Goal: Task Accomplishment & Management: Use online tool/utility

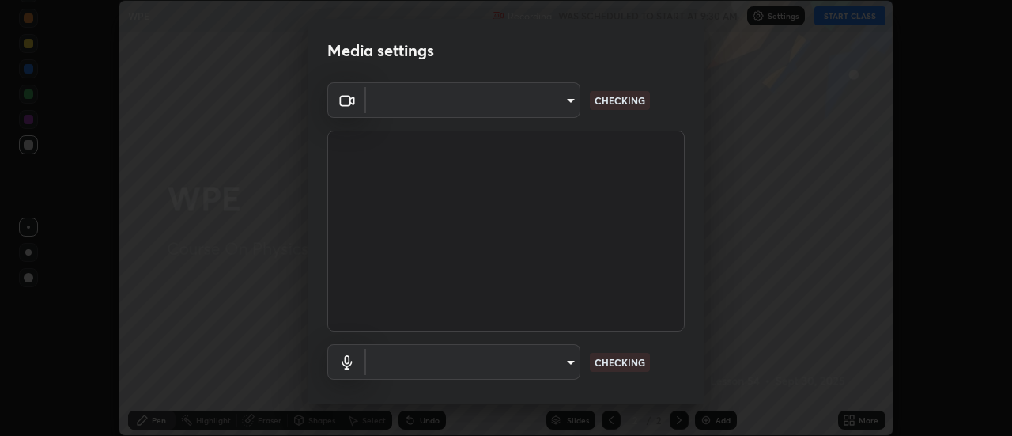
scroll to position [436, 1012]
type input "3fb0db9b948ee014c865c74d3d253d8b81db7a3fe99a51a232c6435469281ce5"
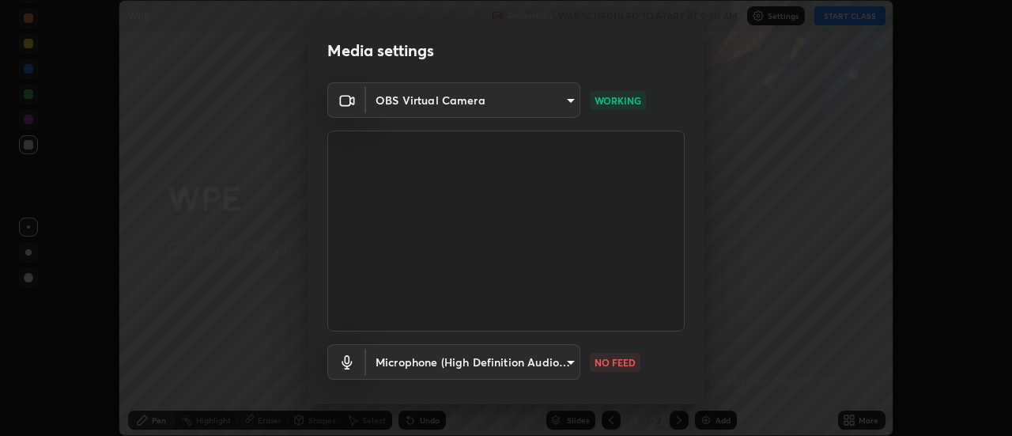
click at [505, 358] on body "Erase all WPE Recording WAS SCHEDULED TO START AT 9:30 AM Settings START CLASS …" at bounding box center [506, 218] width 1012 height 436
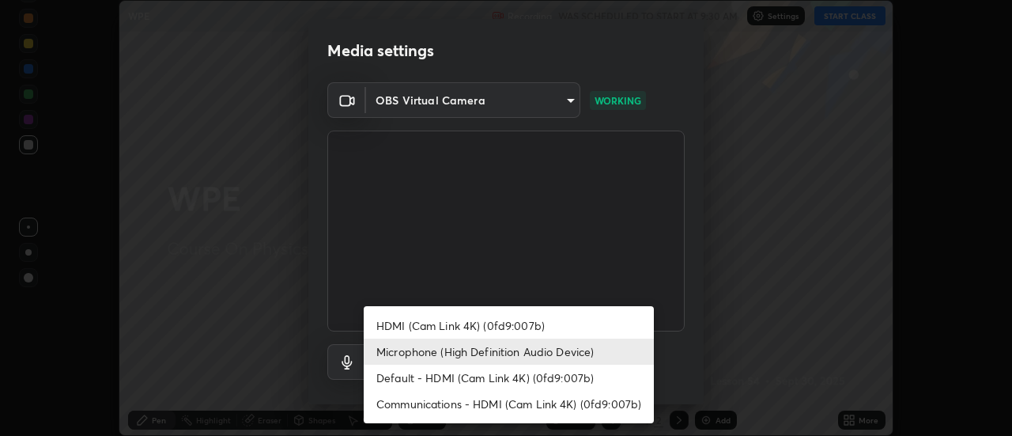
click at [511, 376] on li "Default - HDMI (Cam Link 4K) (0fd9:007b)" at bounding box center [509, 378] width 290 height 26
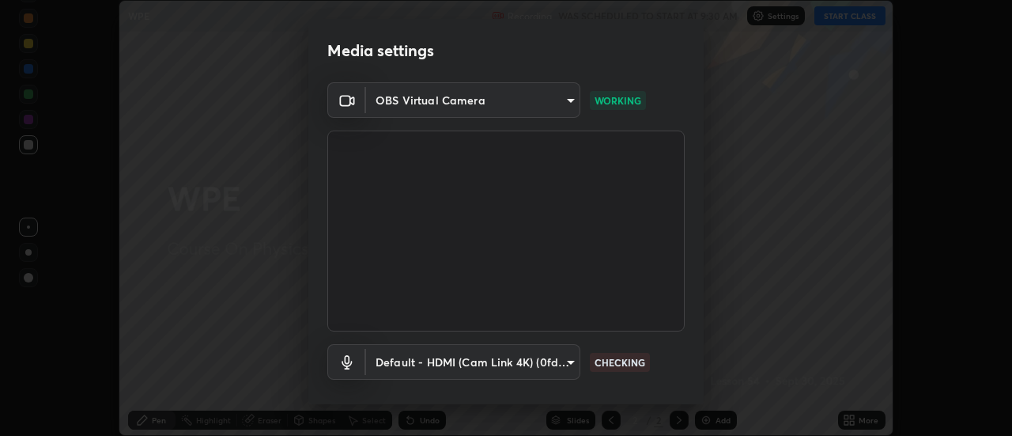
click at [501, 358] on body "Erase all WPE Recording WAS SCHEDULED TO START AT 9:30 AM Settings START CLASS …" at bounding box center [506, 218] width 1012 height 436
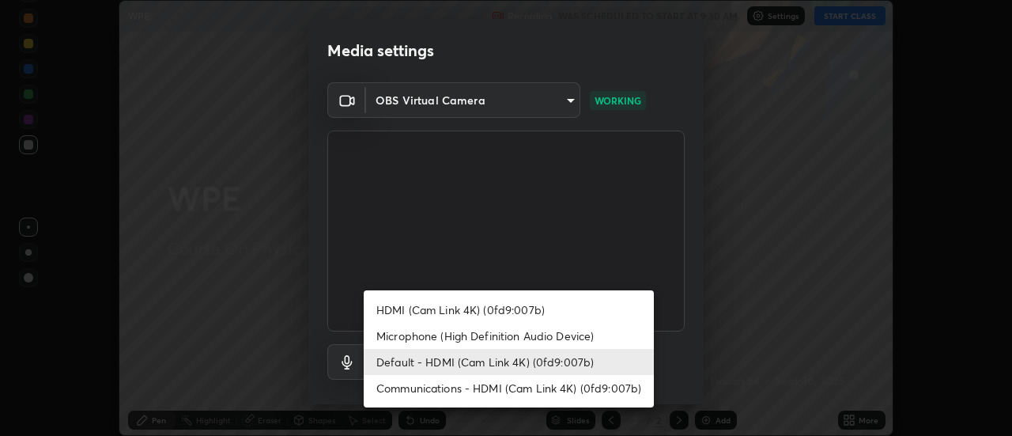
click at [412, 342] on li "Microphone (High Definition Audio Device)" at bounding box center [509, 336] width 290 height 26
type input "f3604cd5161b48aab7881b97f2e7e6a29828c21ac58aee31058a017e89eaad76"
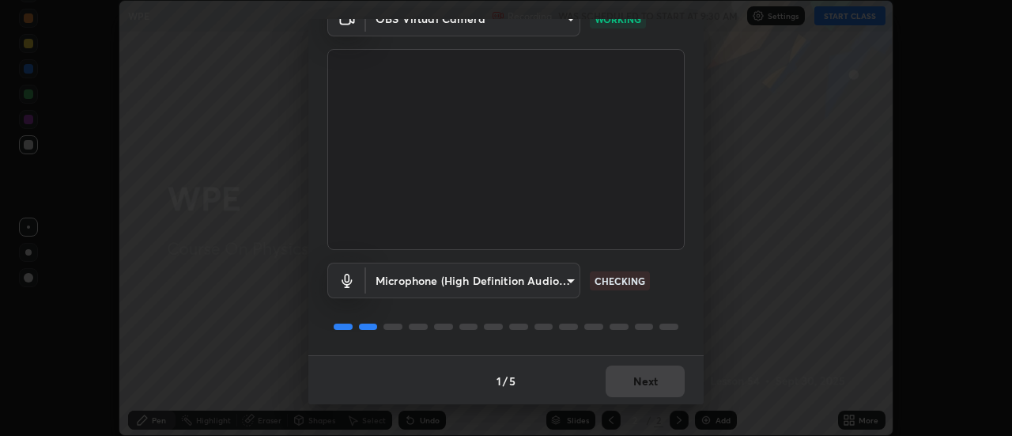
scroll to position [83, 0]
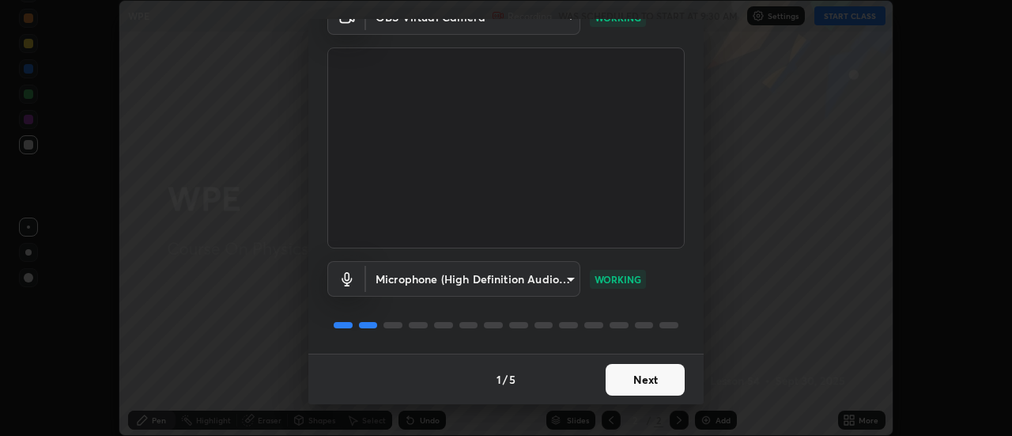
click at [637, 387] on button "Next" at bounding box center [645, 380] width 79 height 32
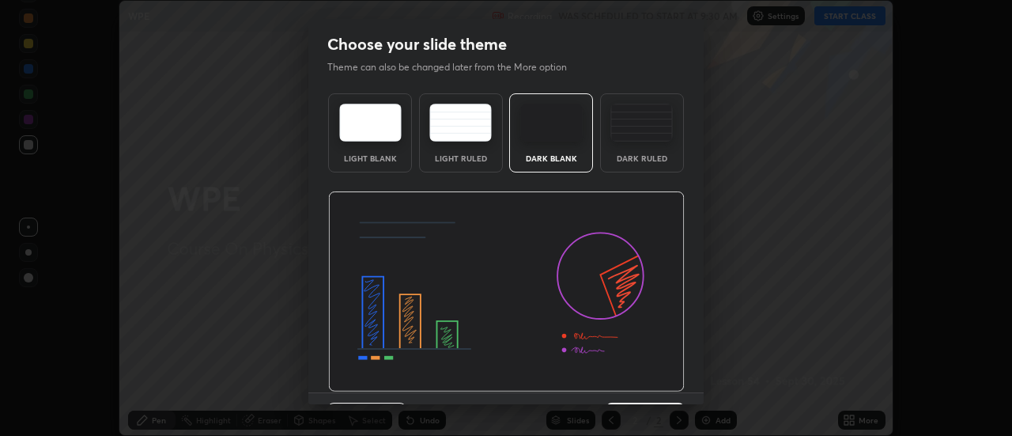
click at [641, 384] on img at bounding box center [506, 291] width 357 height 201
click at [648, 386] on img at bounding box center [506, 291] width 357 height 201
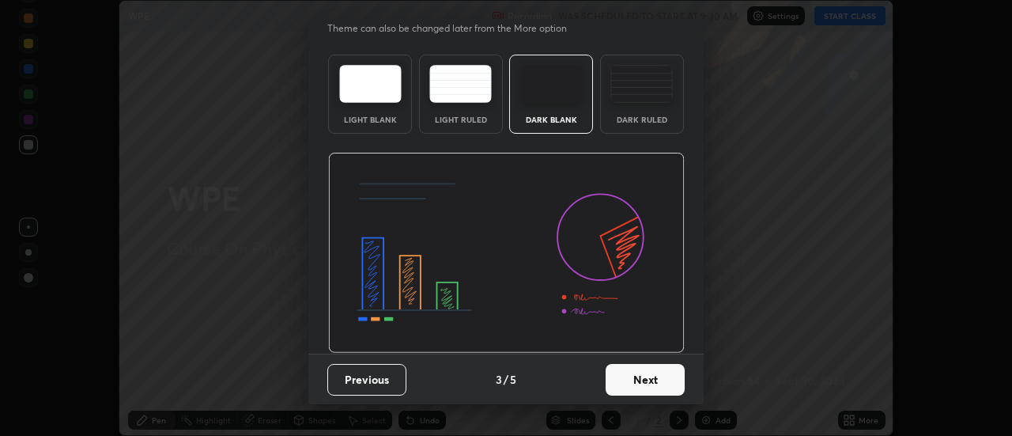
click at [646, 379] on button "Next" at bounding box center [645, 380] width 79 height 32
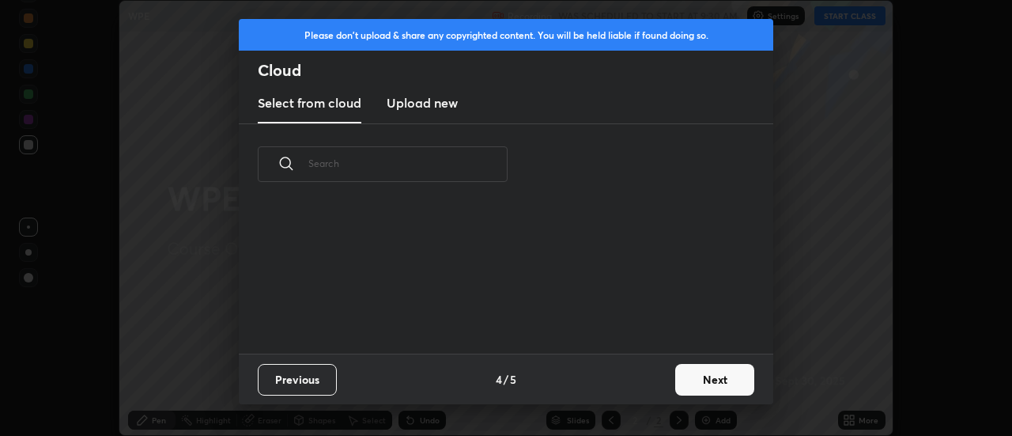
click at [680, 377] on button "Next" at bounding box center [714, 380] width 79 height 32
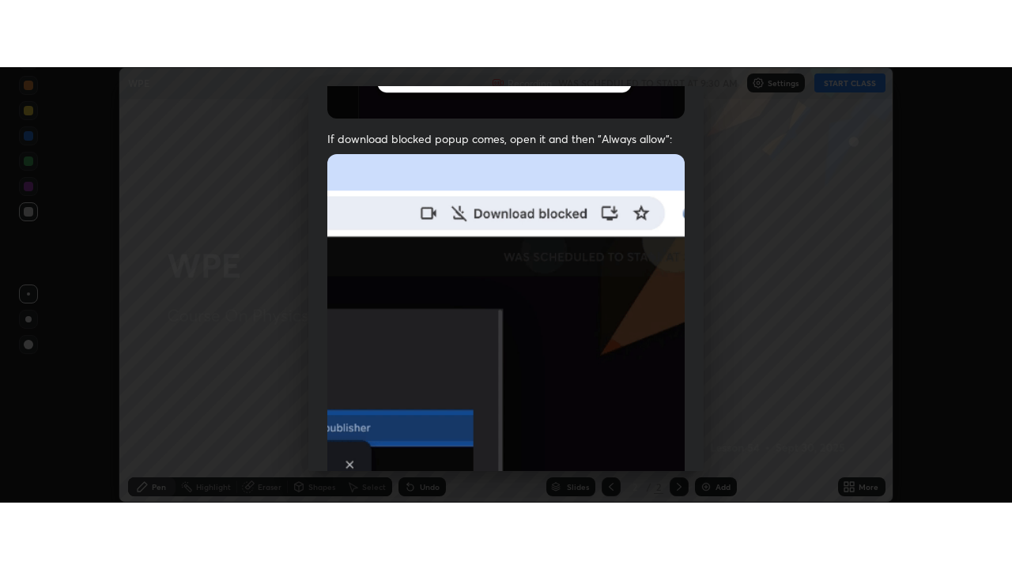
scroll to position [406, 0]
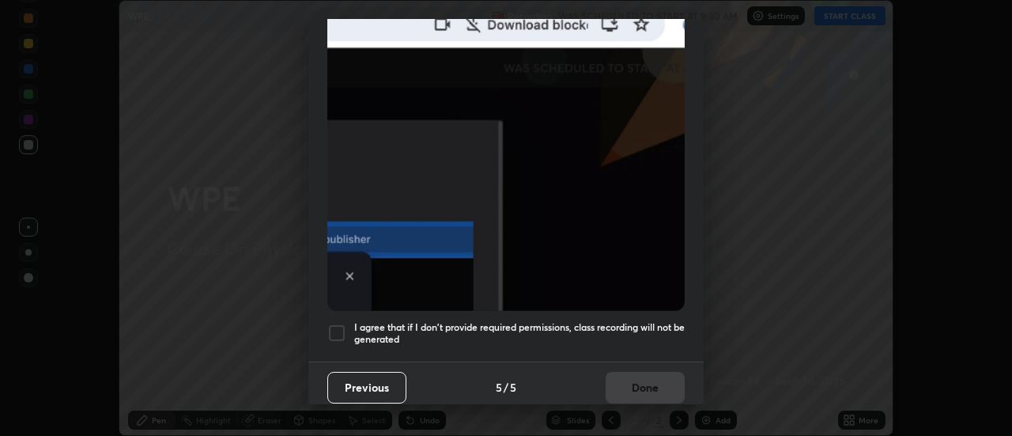
click at [367, 325] on h5 "I agree that if I don't provide required permissions, class recording will not …" at bounding box center [519, 333] width 331 height 25
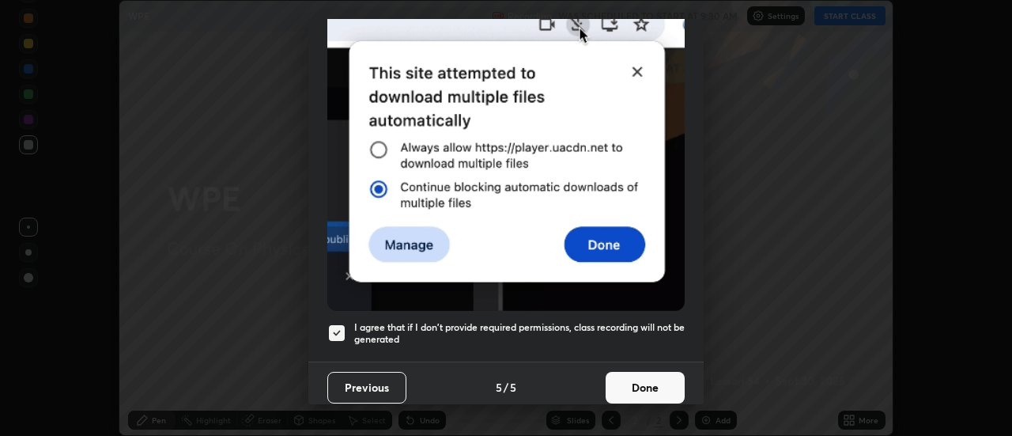
click at [616, 380] on button "Done" at bounding box center [645, 388] width 79 height 32
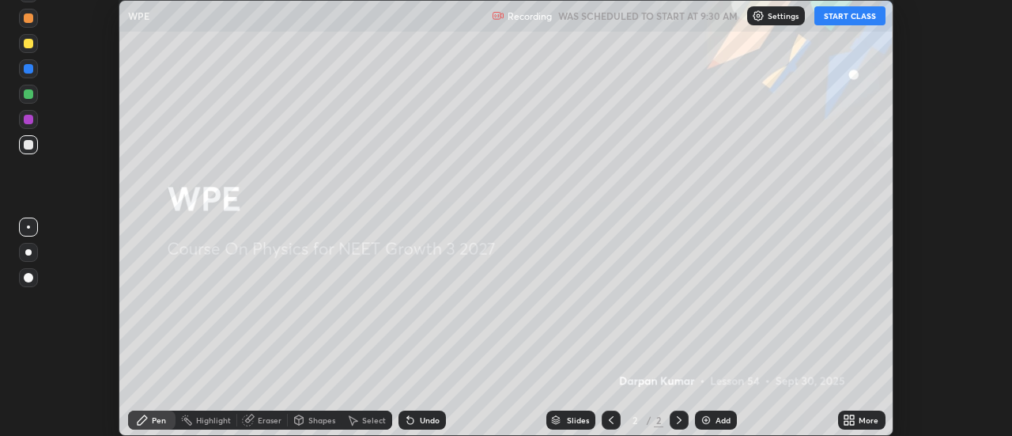
click at [837, 17] on button "START CLASS" at bounding box center [850, 15] width 71 height 19
click at [849, 419] on icon at bounding box center [849, 420] width 13 height 13
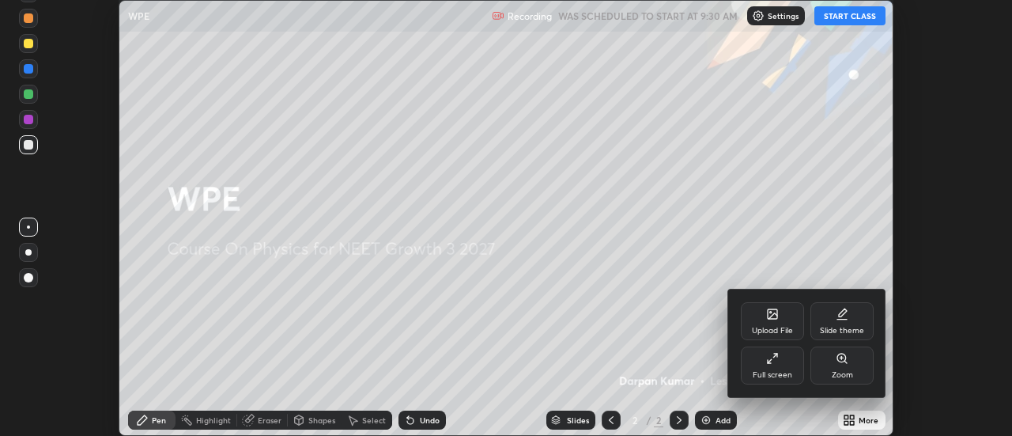
click at [797, 367] on div "Full screen" at bounding box center [772, 365] width 63 height 38
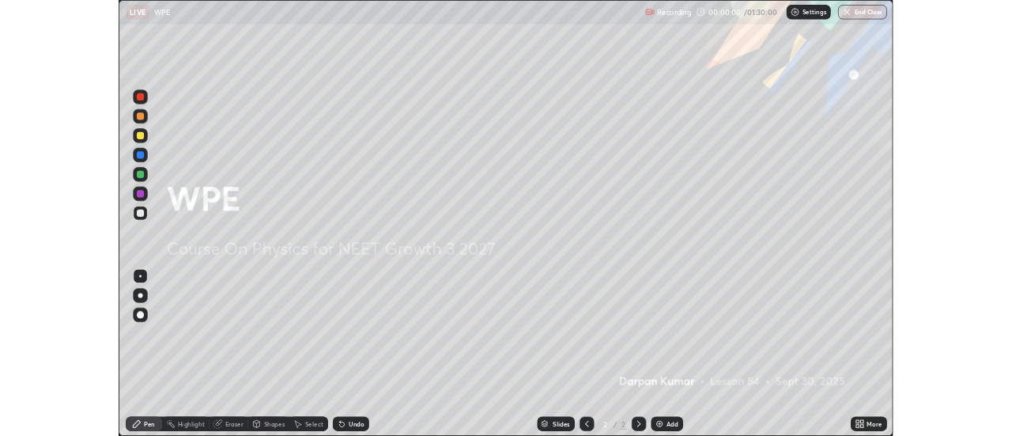
scroll to position [569, 1012]
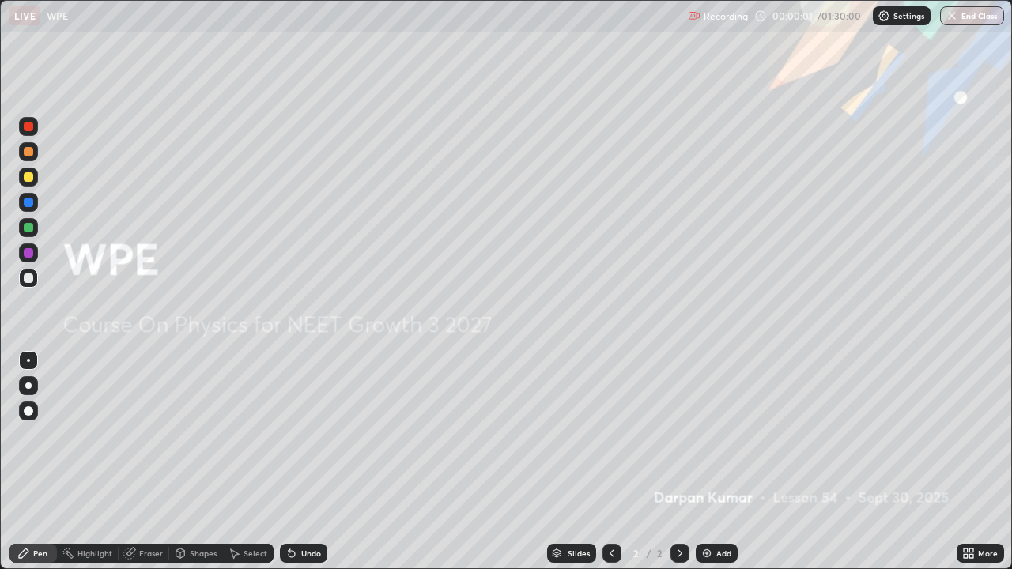
click at [717, 435] on div "Add" at bounding box center [724, 554] width 15 height 8
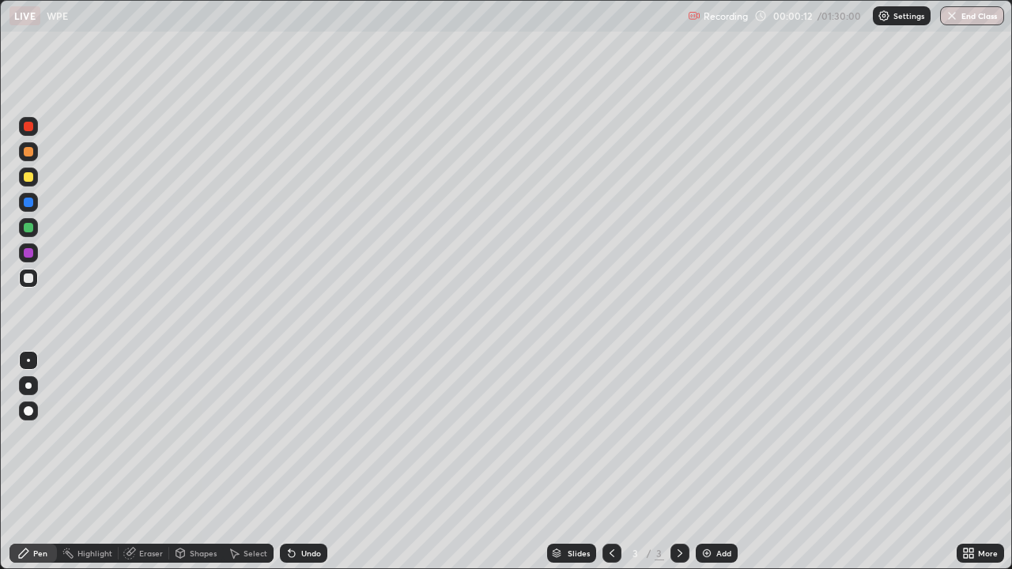
click at [33, 252] on div at bounding box center [28, 253] width 19 height 19
click at [28, 173] on div at bounding box center [28, 176] width 9 height 9
click at [32, 253] on div at bounding box center [28, 252] width 9 height 9
click at [35, 226] on div at bounding box center [28, 227] width 19 height 19
click at [706, 435] on img at bounding box center [707, 553] width 13 height 13
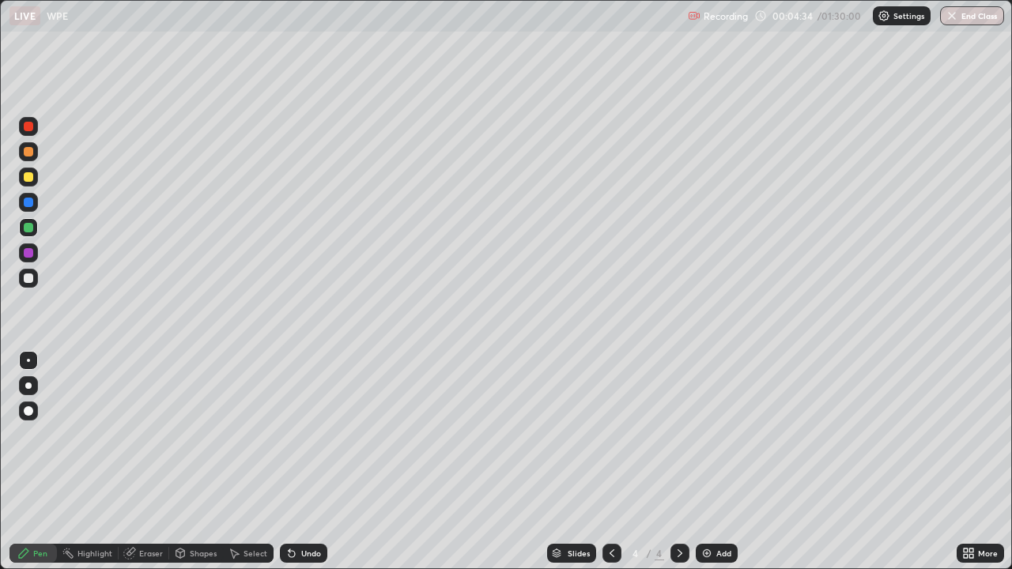
click at [302, 435] on div "Undo" at bounding box center [303, 553] width 47 height 19
click at [195, 435] on div "Shapes" at bounding box center [203, 554] width 27 height 8
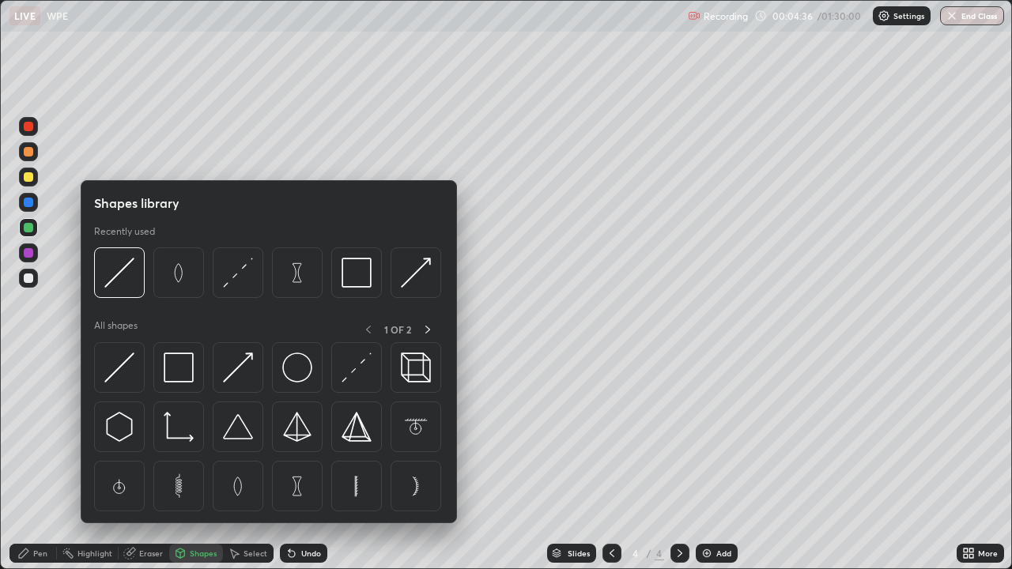
click at [50, 435] on div "Pen" at bounding box center [32, 553] width 47 height 19
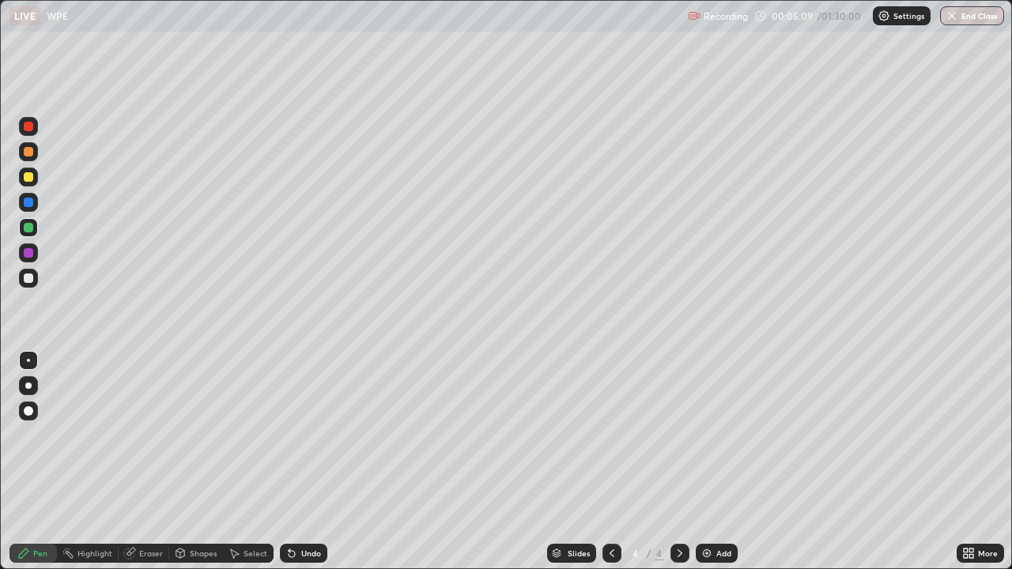
click at [142, 435] on div "Eraser" at bounding box center [151, 554] width 24 height 8
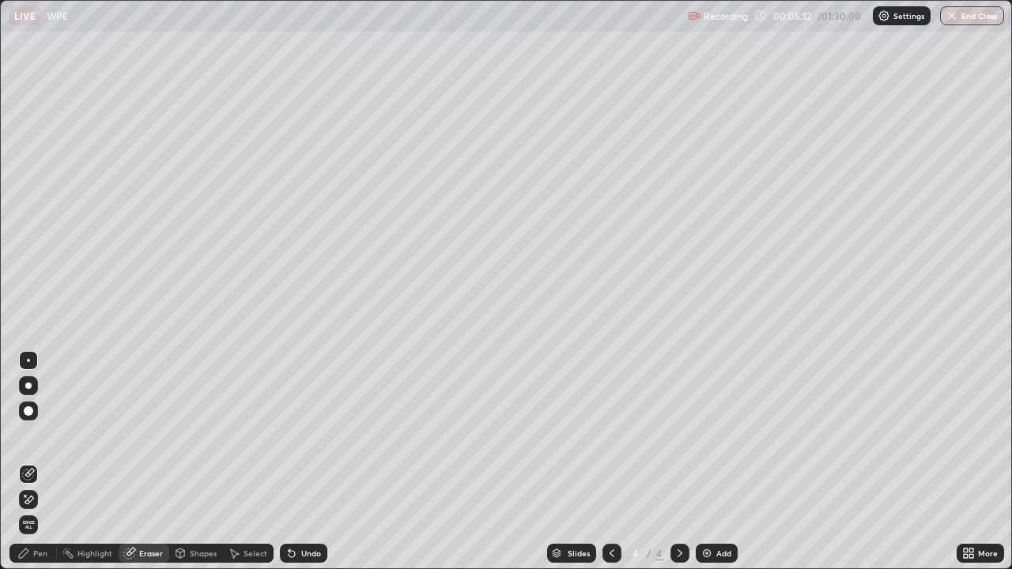
click at [47, 435] on div "Pen" at bounding box center [40, 554] width 14 height 8
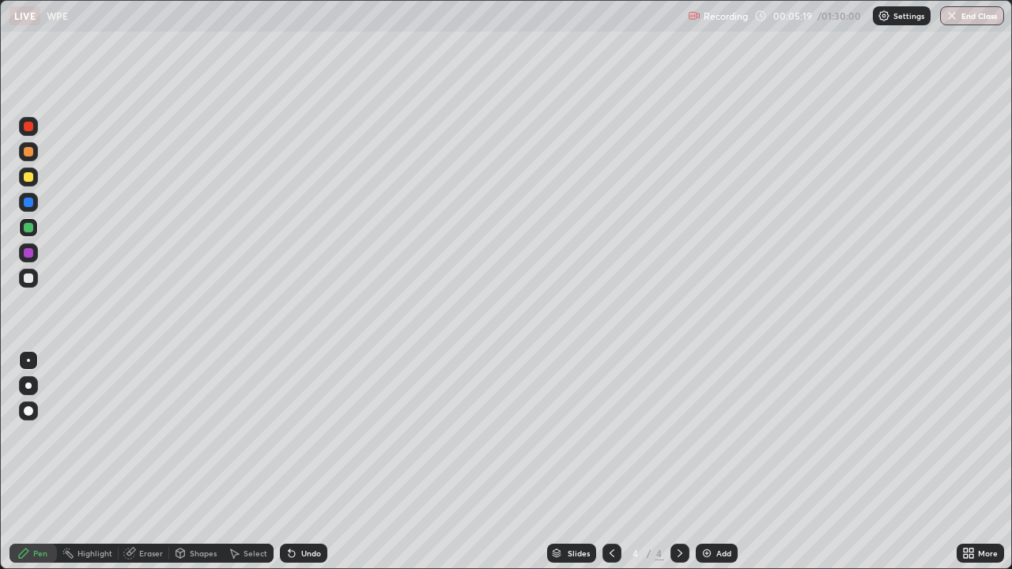
click at [28, 180] on div at bounding box center [28, 176] width 9 height 9
click at [31, 153] on div at bounding box center [28, 151] width 9 height 9
click at [314, 435] on div "Undo" at bounding box center [311, 554] width 20 height 8
click at [289, 435] on icon at bounding box center [292, 554] width 6 height 6
click at [705, 435] on img at bounding box center [707, 553] width 13 height 13
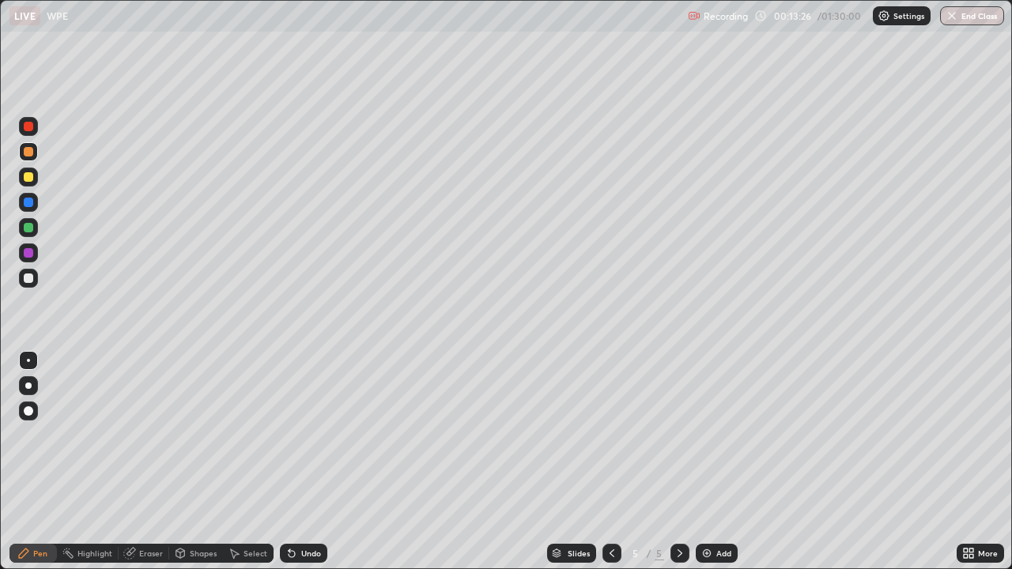
click at [34, 277] on div at bounding box center [28, 278] width 19 height 19
click at [34, 252] on div at bounding box center [28, 253] width 19 height 19
click at [36, 179] on div at bounding box center [28, 177] width 19 height 19
click at [308, 435] on div "Undo" at bounding box center [301, 554] width 54 height 32
click at [36, 149] on div at bounding box center [28, 151] width 19 height 19
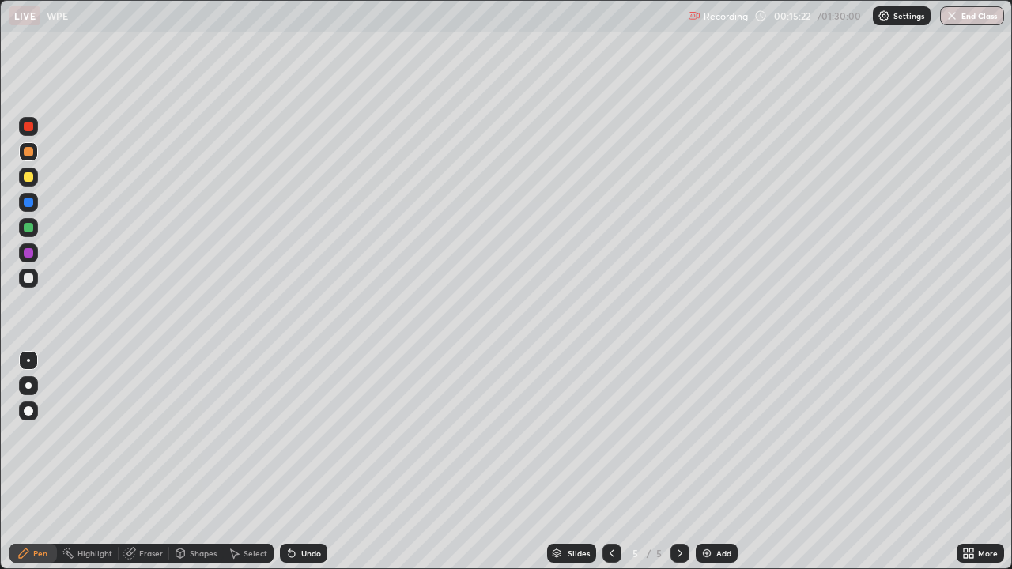
click at [29, 278] on div at bounding box center [28, 278] width 9 height 9
click at [28, 262] on div at bounding box center [28, 253] width 19 height 19
click at [292, 435] on div "Undo" at bounding box center [303, 553] width 47 height 19
click at [296, 435] on div "Undo" at bounding box center [303, 553] width 47 height 19
click at [312, 435] on div "Undo" at bounding box center [311, 554] width 20 height 8
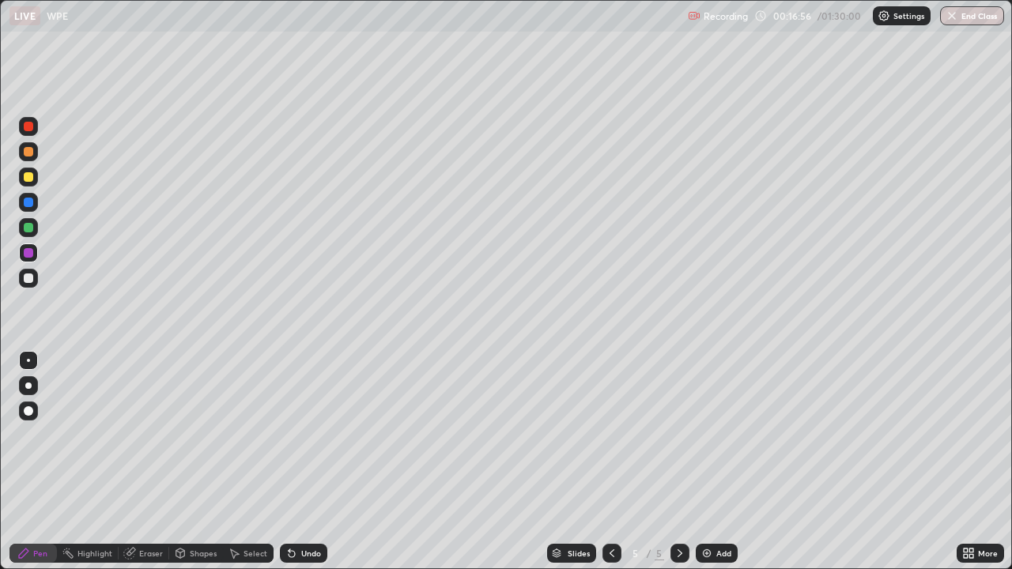
click at [292, 435] on icon at bounding box center [292, 554] width 6 height 6
click at [248, 435] on div "Select" at bounding box center [256, 554] width 24 height 8
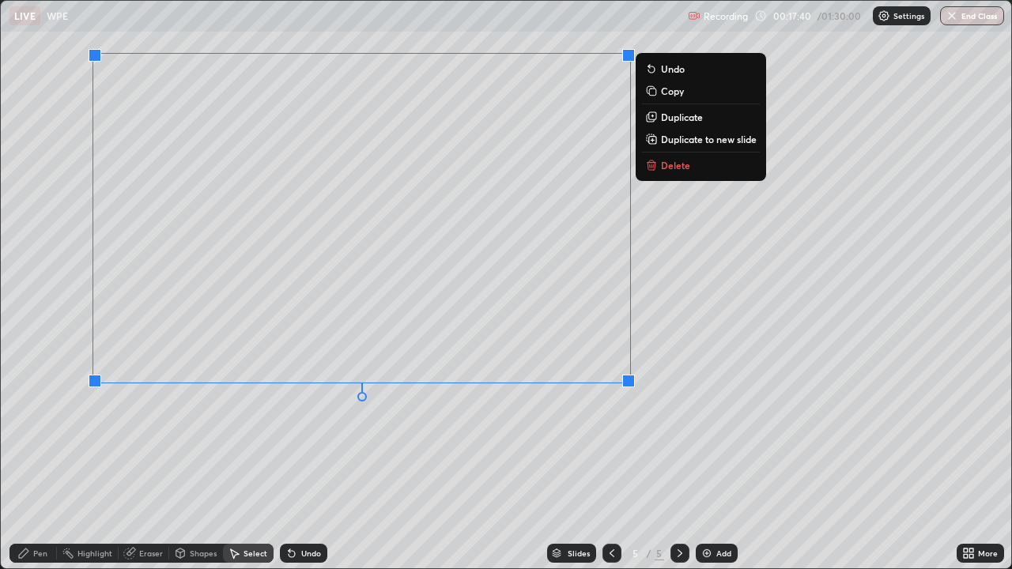
click at [465, 435] on div "0 ° Undo Copy Duplicate Duplicate to new slide Delete" at bounding box center [506, 285] width 1011 height 568
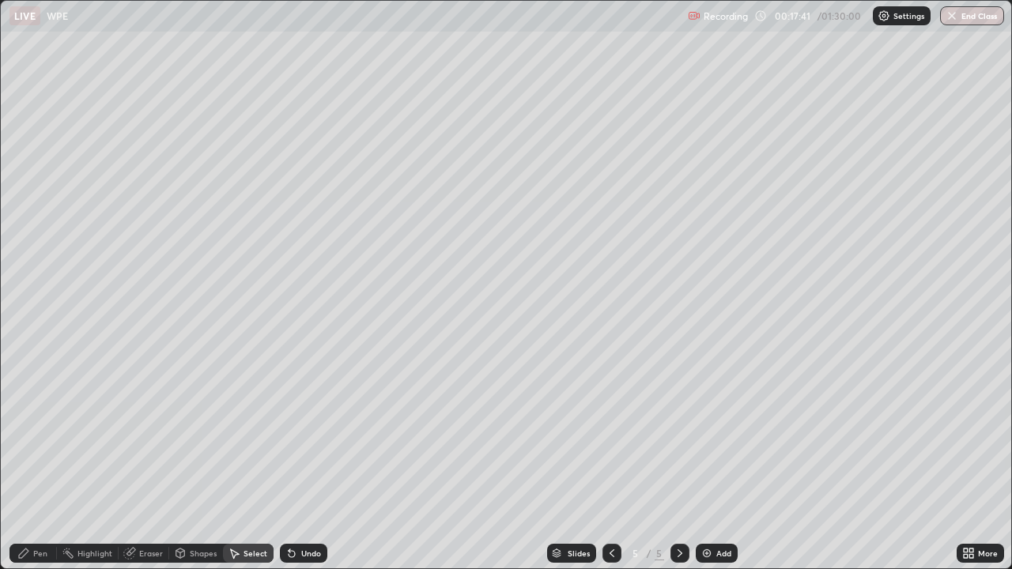
click at [46, 435] on div "Pen" at bounding box center [32, 553] width 47 height 19
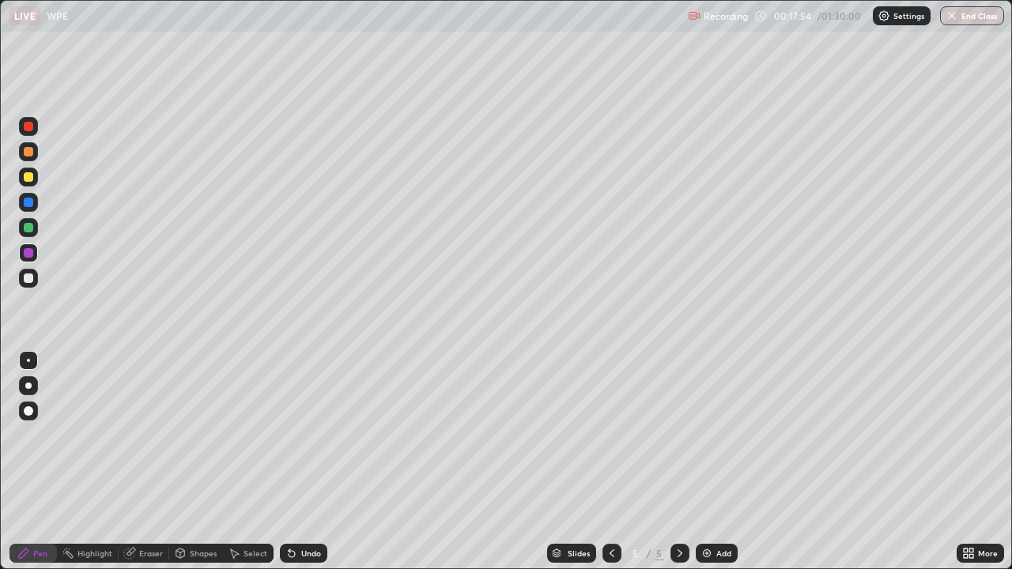
click at [965, 435] on icon at bounding box center [969, 553] width 13 height 13
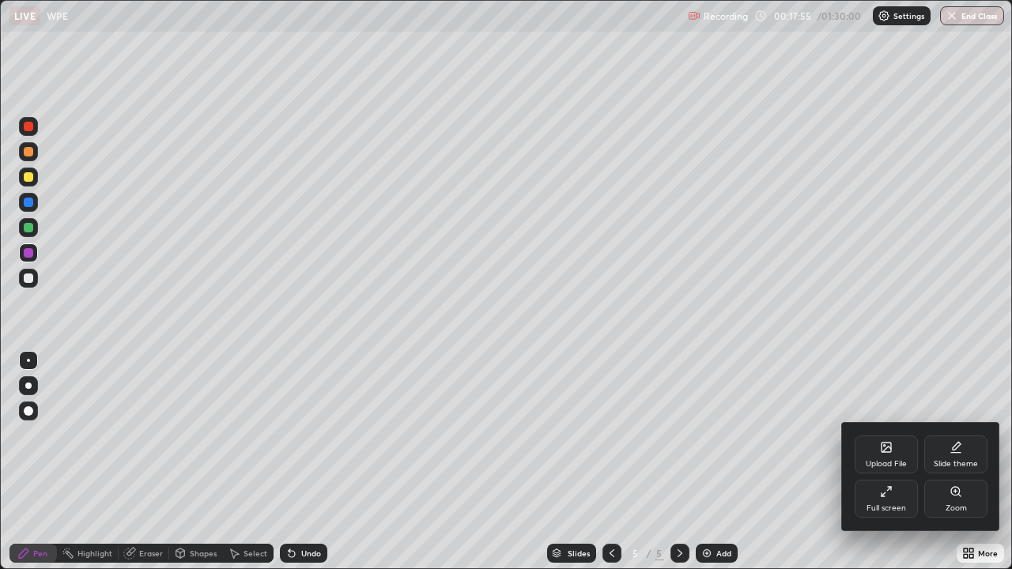
click at [893, 435] on div "Full screen" at bounding box center [886, 499] width 63 height 38
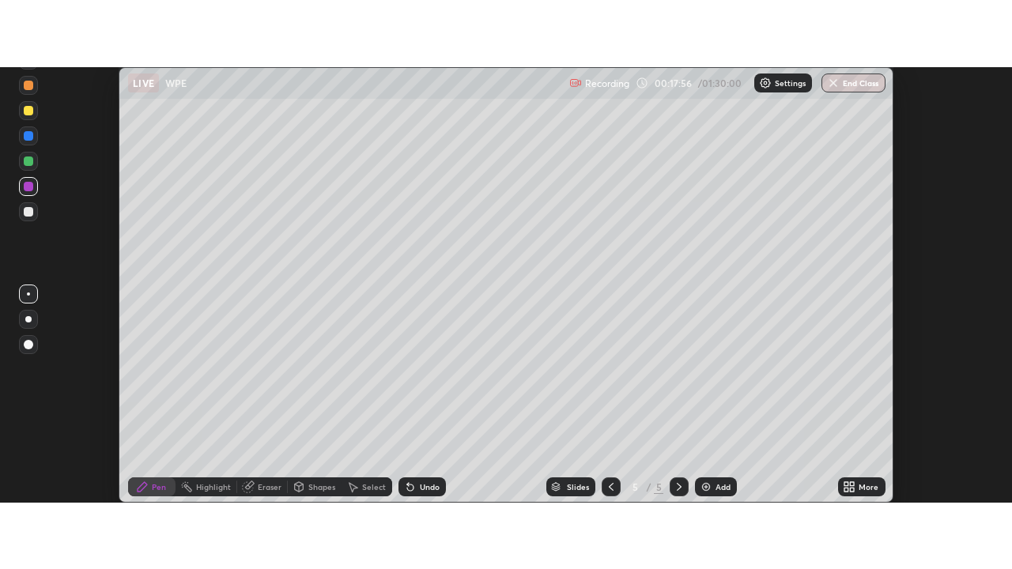
scroll to position [78653, 78076]
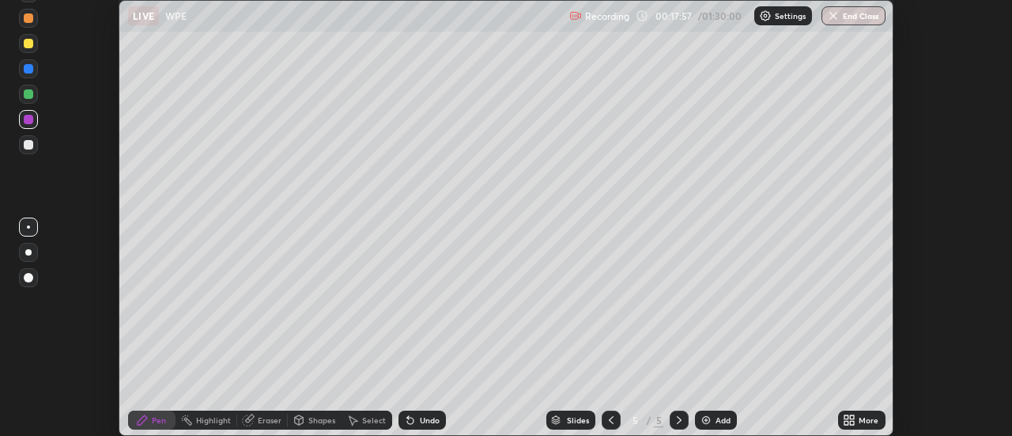
click at [861, 416] on div "More" at bounding box center [869, 420] width 20 height 8
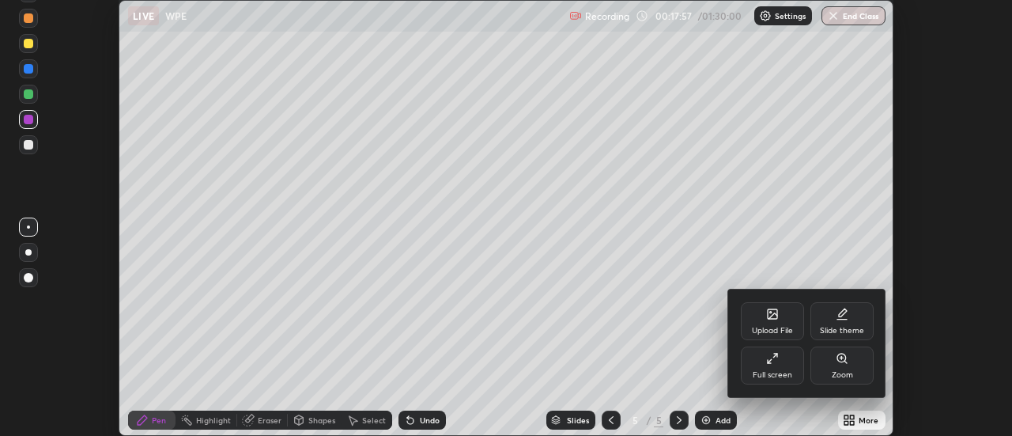
click at [781, 373] on div "Full screen" at bounding box center [773, 375] width 40 height 8
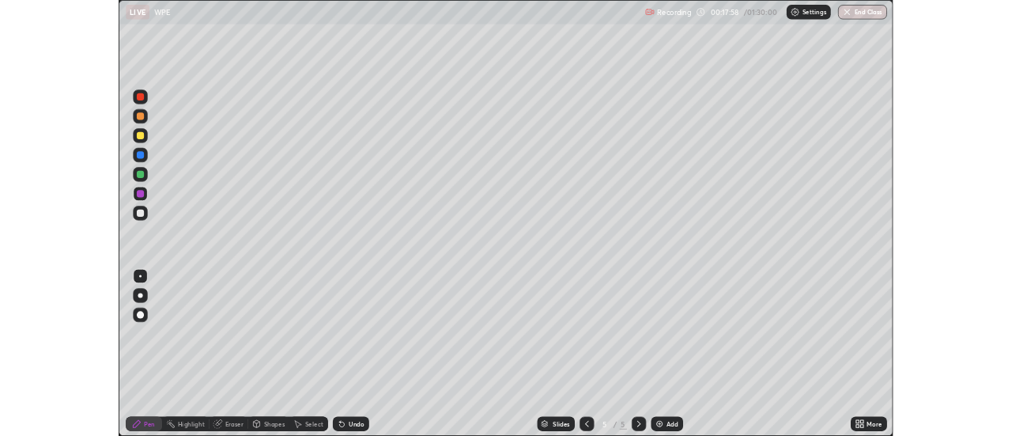
scroll to position [569, 1012]
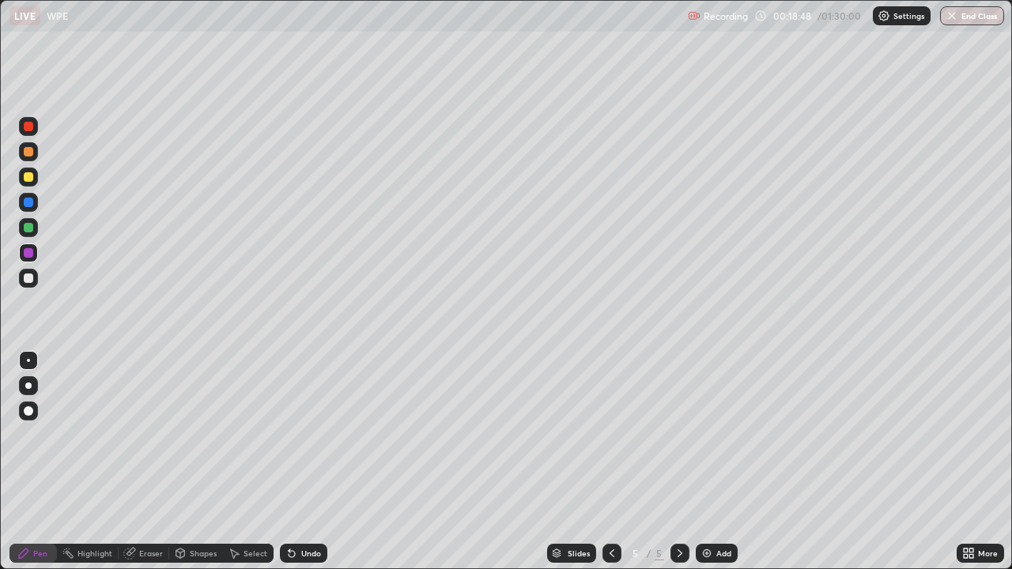
click at [249, 435] on div "Select" at bounding box center [256, 554] width 24 height 8
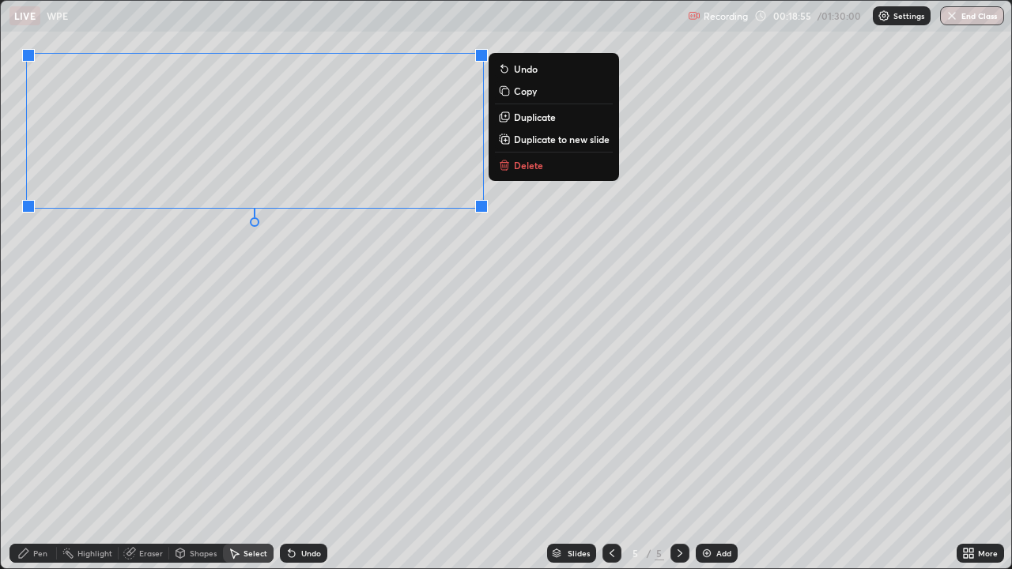
click at [51, 401] on div "0 ° Undo Copy Duplicate Duplicate to new slide Delete" at bounding box center [506, 285] width 1011 height 568
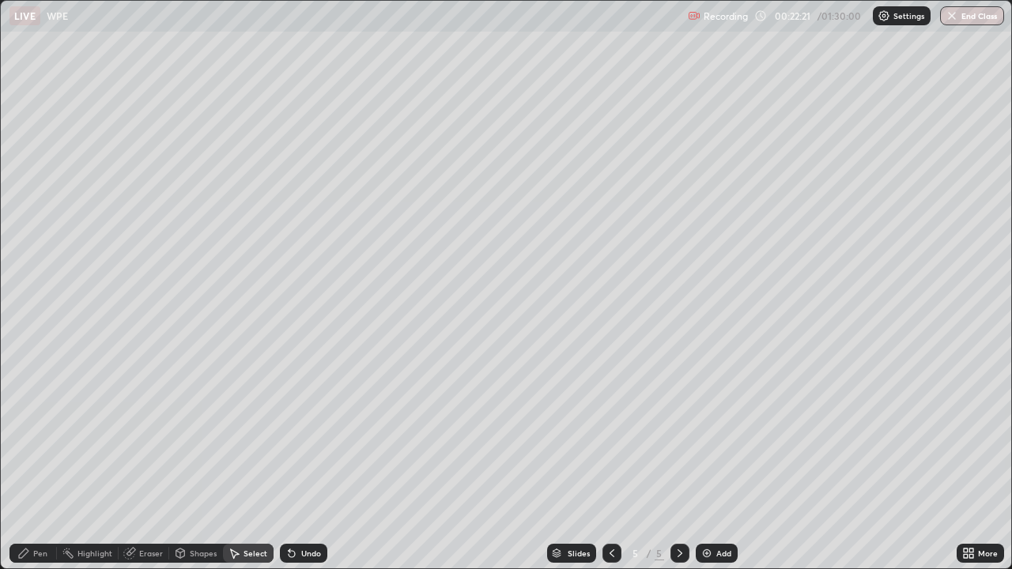
click at [30, 435] on div "Pen" at bounding box center [32, 553] width 47 height 19
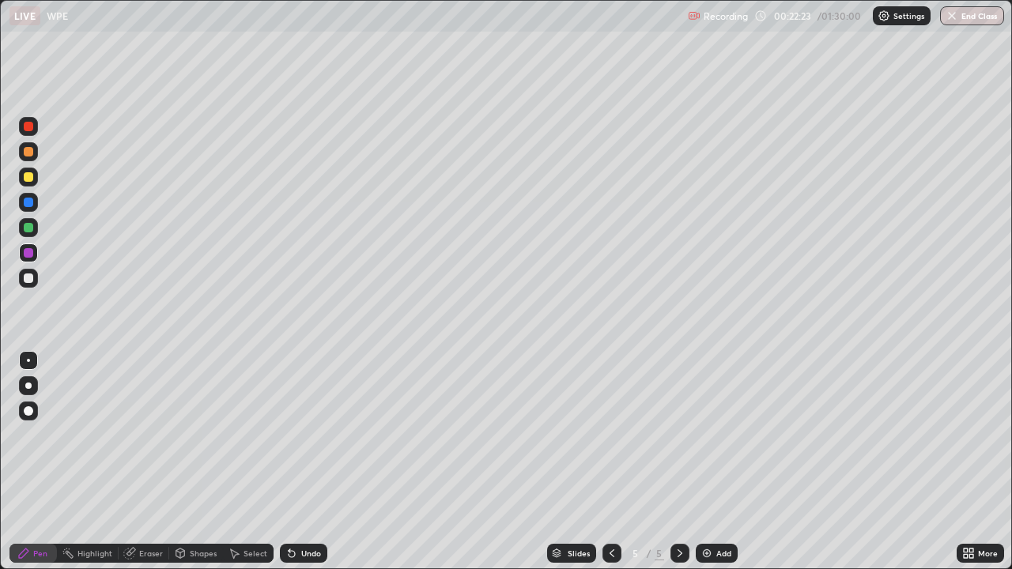
click at [30, 223] on div at bounding box center [28, 227] width 9 height 9
click at [713, 435] on div "Add" at bounding box center [717, 553] width 42 height 19
click at [196, 435] on div "Shapes" at bounding box center [203, 554] width 27 height 8
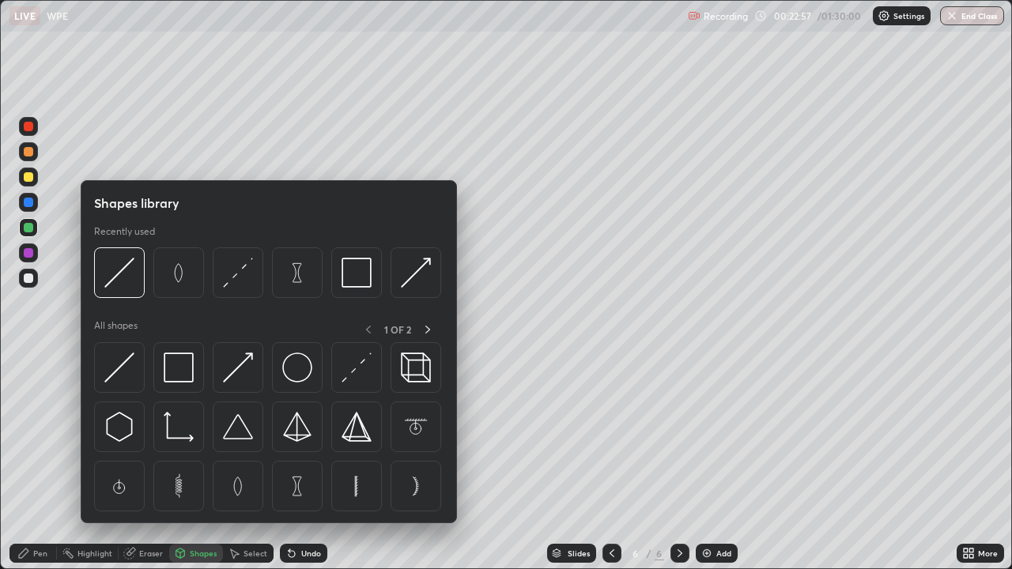
click at [127, 373] on img at bounding box center [119, 368] width 30 height 30
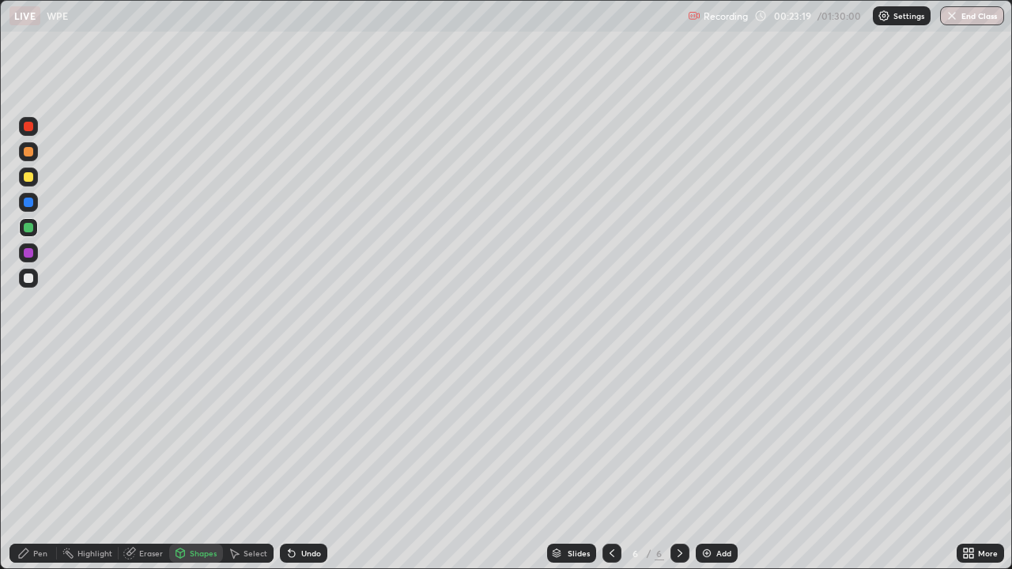
click at [45, 435] on div "Pen" at bounding box center [32, 553] width 47 height 19
click at [35, 275] on div at bounding box center [28, 278] width 19 height 19
click at [208, 435] on div "Shapes" at bounding box center [203, 554] width 27 height 8
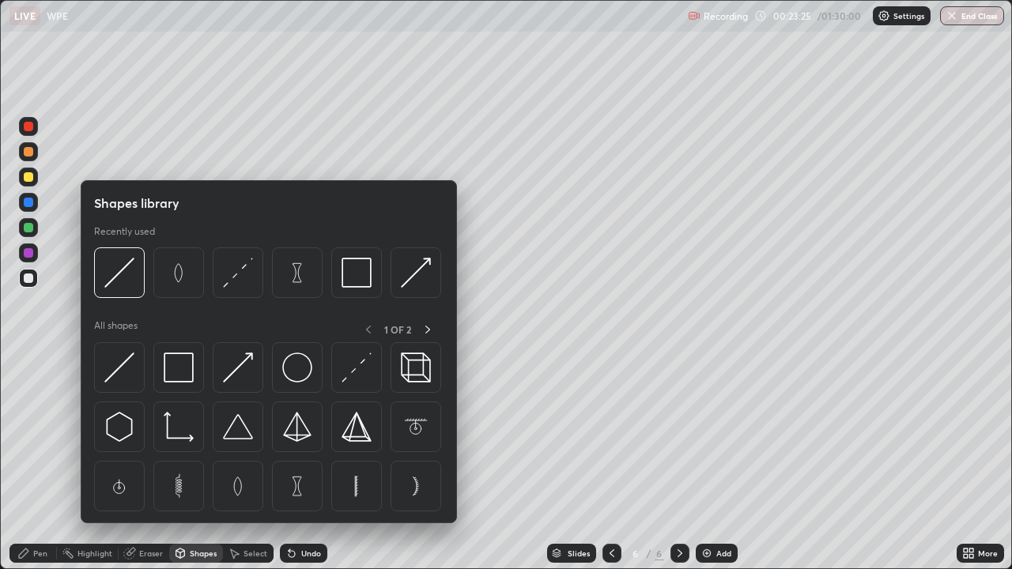
click at [118, 361] on img at bounding box center [119, 368] width 30 height 30
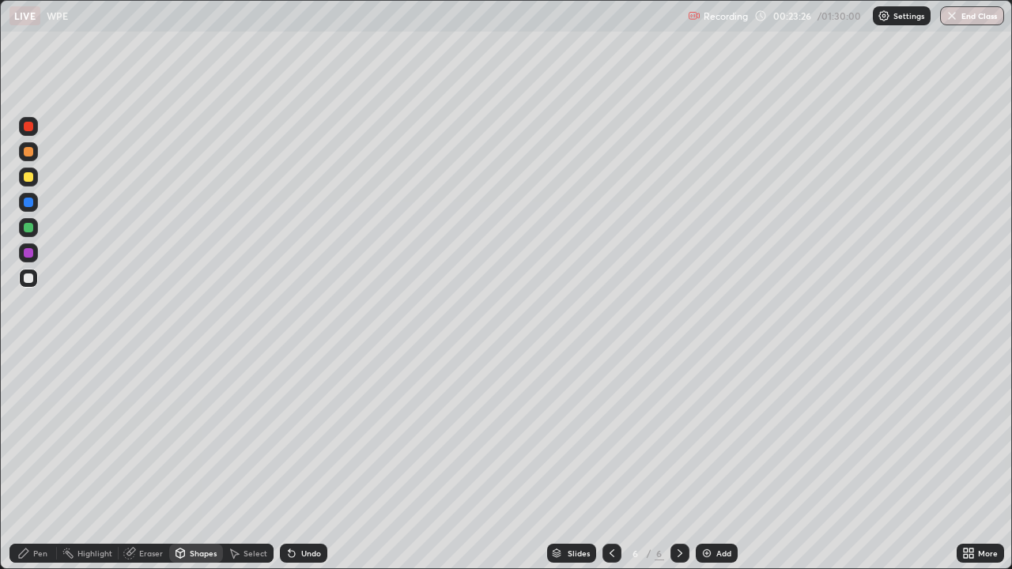
click at [30, 252] on div at bounding box center [28, 252] width 9 height 9
click at [43, 435] on div "Pen" at bounding box center [40, 554] width 14 height 8
click at [37, 282] on div at bounding box center [28, 278] width 19 height 19
click at [28, 252] on div at bounding box center [28, 252] width 9 height 9
click at [28, 229] on div at bounding box center [28, 227] width 9 height 9
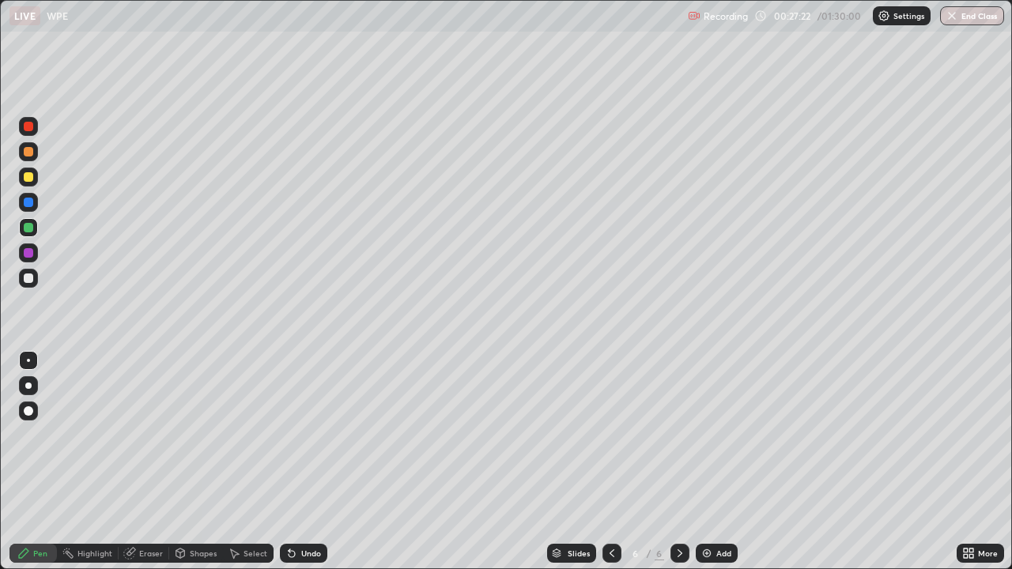
click at [34, 176] on div at bounding box center [28, 177] width 19 height 19
click at [312, 435] on div "Undo" at bounding box center [311, 554] width 20 height 8
click at [29, 253] on div at bounding box center [28, 252] width 9 height 9
click at [301, 435] on div "Undo" at bounding box center [311, 554] width 20 height 8
click at [28, 274] on div at bounding box center [28, 278] width 9 height 9
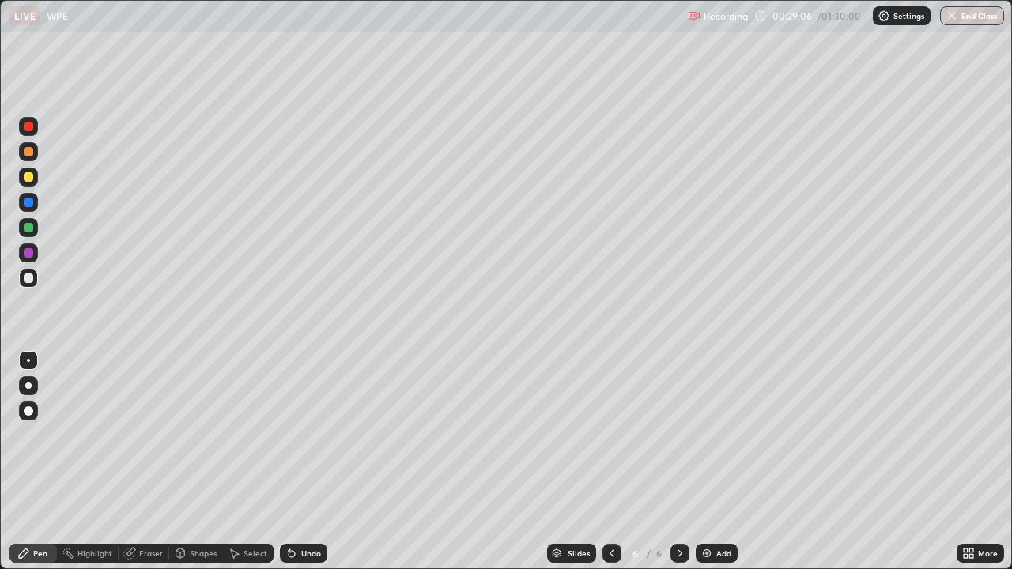
click at [34, 221] on div at bounding box center [28, 227] width 19 height 19
click at [686, 435] on div at bounding box center [680, 553] width 19 height 19
click at [711, 435] on img at bounding box center [707, 553] width 13 height 13
click at [197, 435] on div "Shapes" at bounding box center [203, 554] width 27 height 8
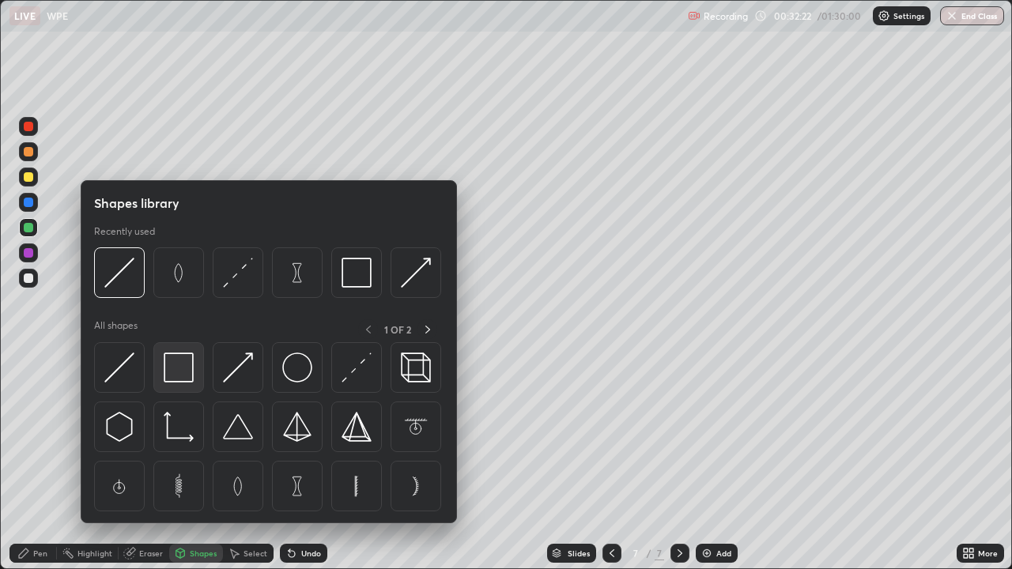
click at [184, 381] on img at bounding box center [179, 368] width 30 height 30
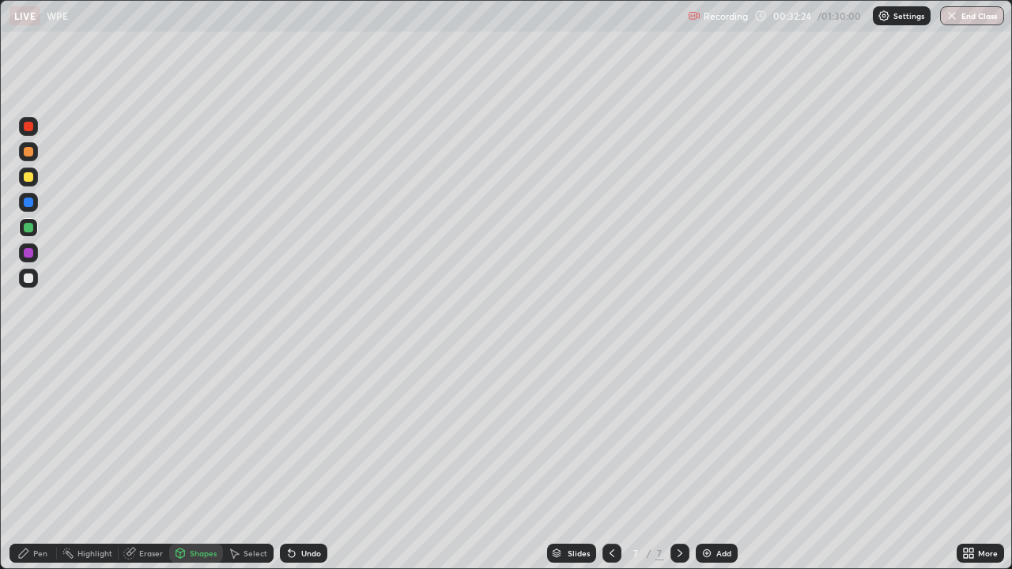
click at [204, 435] on div "Shapes" at bounding box center [203, 554] width 27 height 8
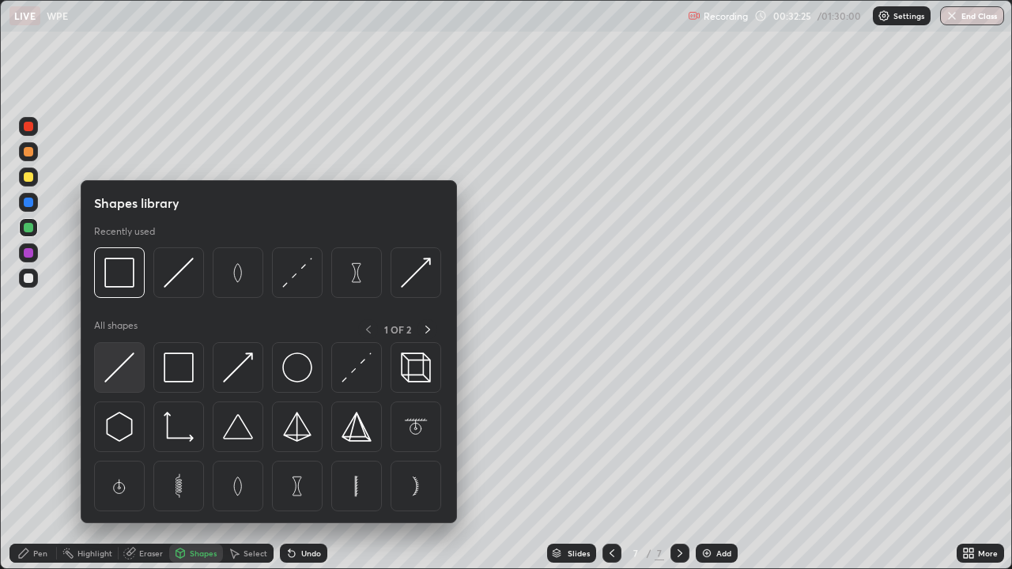
click at [126, 376] on img at bounding box center [119, 368] width 30 height 30
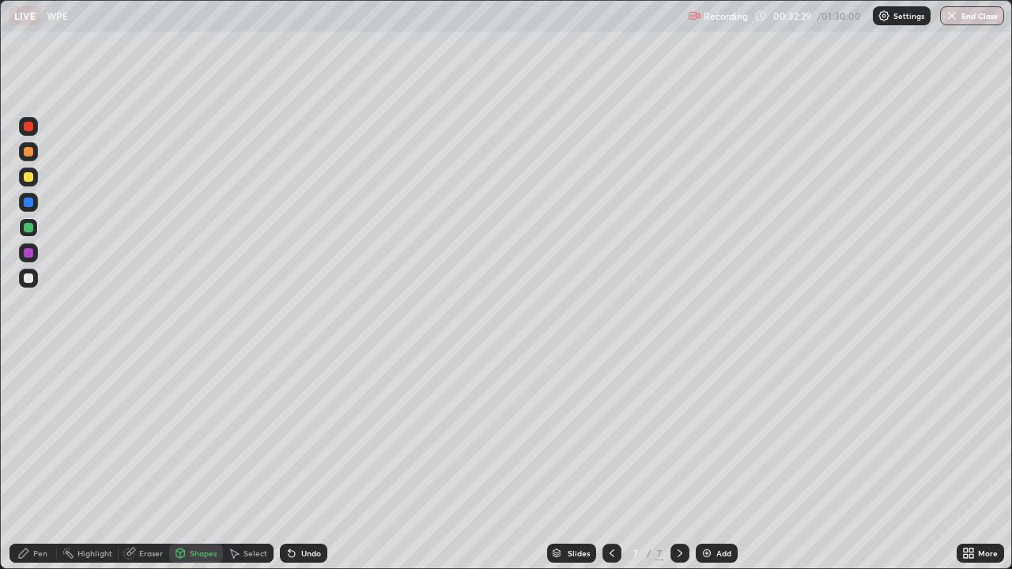
click at [32, 435] on div "Pen" at bounding box center [32, 553] width 47 height 19
click at [194, 435] on div "Shapes" at bounding box center [196, 553] width 54 height 19
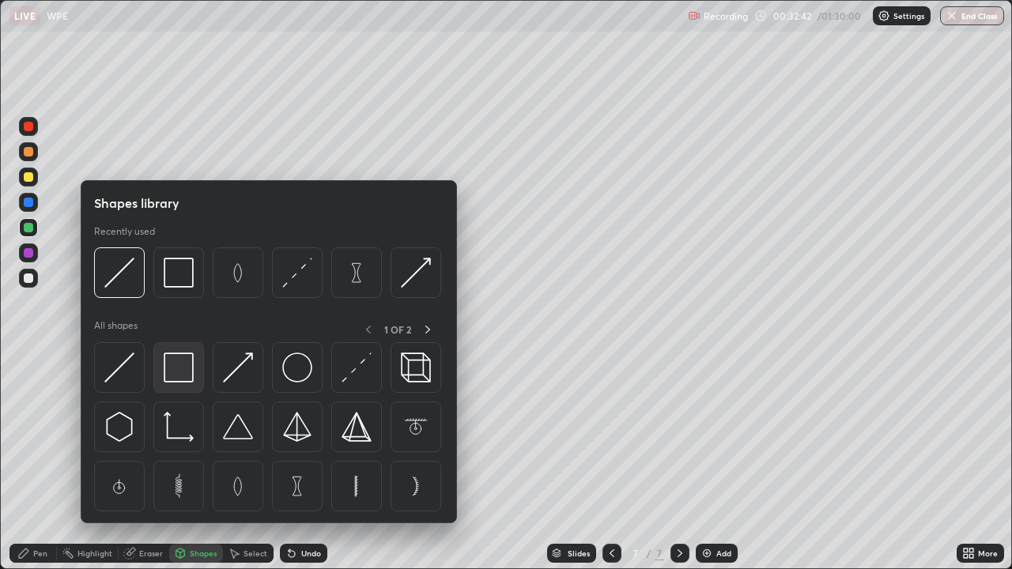
click at [177, 370] on img at bounding box center [179, 368] width 30 height 30
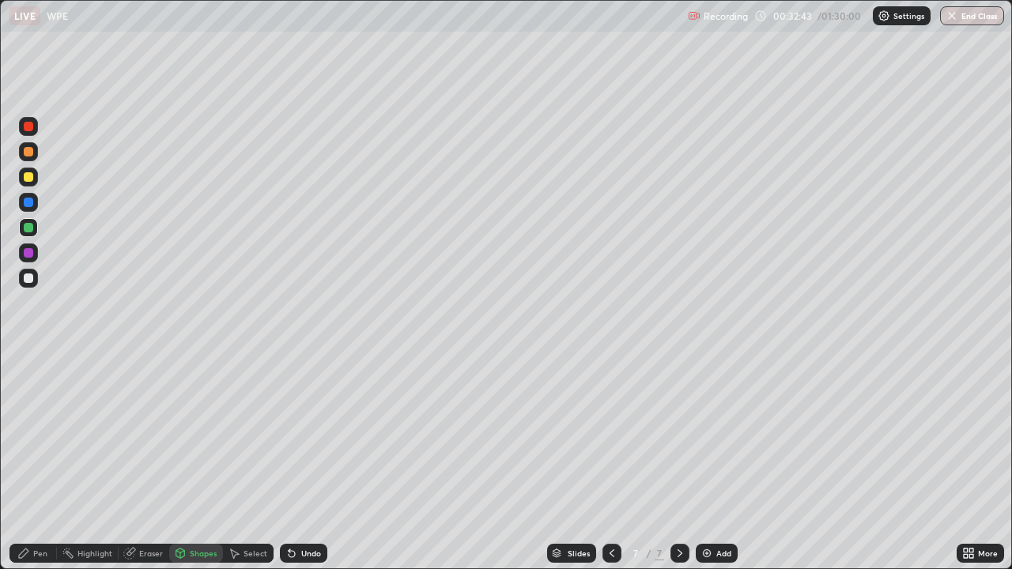
click at [184, 435] on icon at bounding box center [180, 553] width 13 height 13
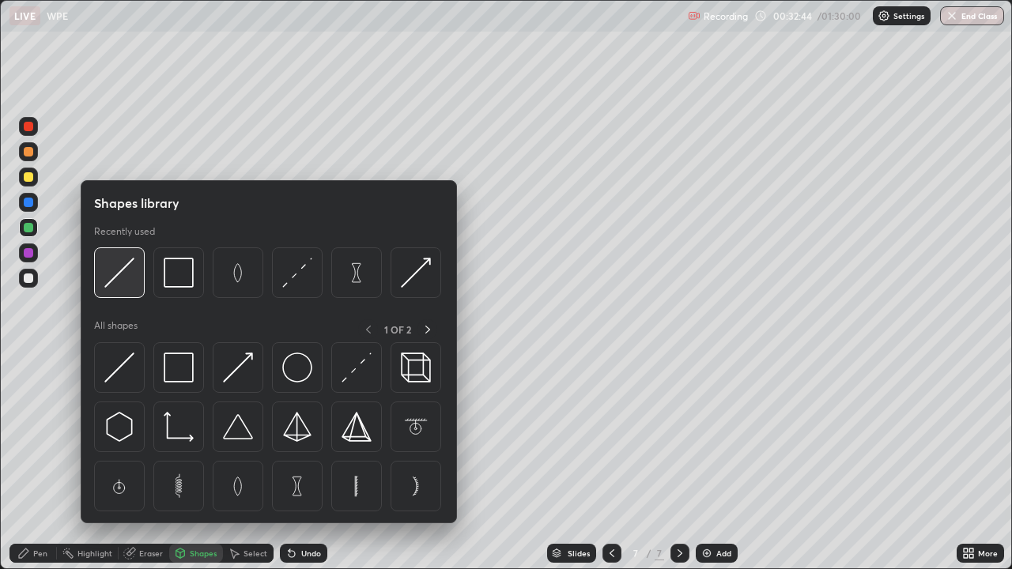
click at [134, 289] on div at bounding box center [119, 273] width 51 height 51
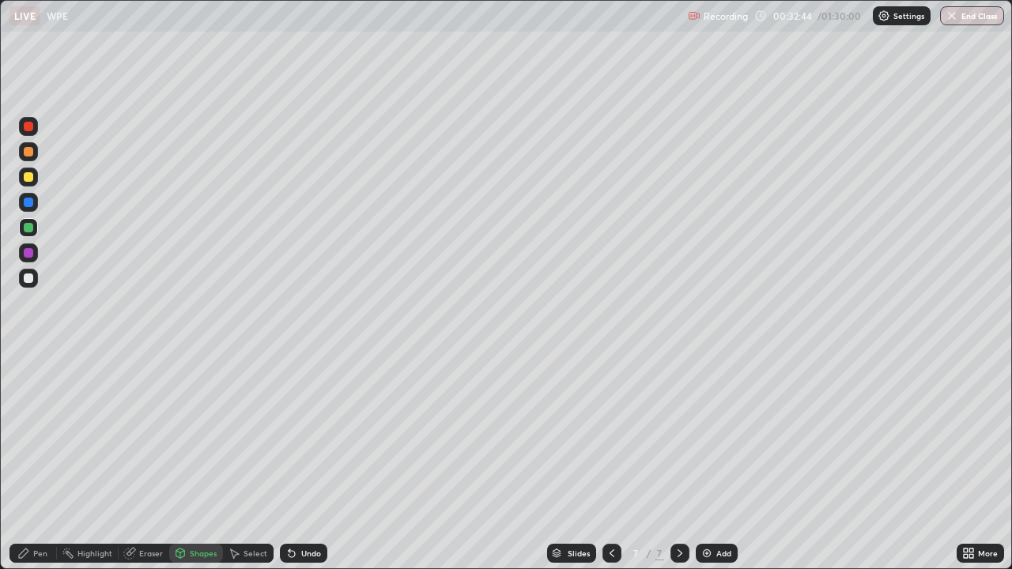
click at [29, 255] on div at bounding box center [28, 252] width 9 height 9
click at [44, 435] on div "Pen" at bounding box center [40, 554] width 14 height 8
click at [29, 177] on div at bounding box center [28, 176] width 9 height 9
click at [310, 435] on div "Undo" at bounding box center [303, 553] width 47 height 19
click at [29, 151] on div at bounding box center [28, 151] width 9 height 9
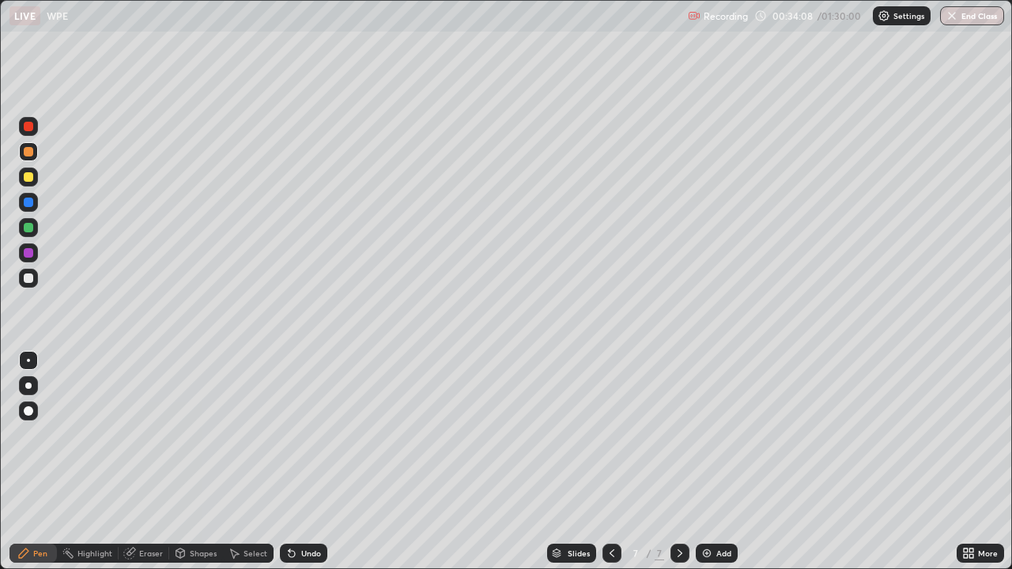
click at [31, 175] on div at bounding box center [28, 176] width 9 height 9
click at [32, 282] on div at bounding box center [28, 278] width 19 height 19
click at [717, 435] on div "Add" at bounding box center [724, 554] width 15 height 8
click at [206, 435] on div "Shapes" at bounding box center [196, 553] width 54 height 19
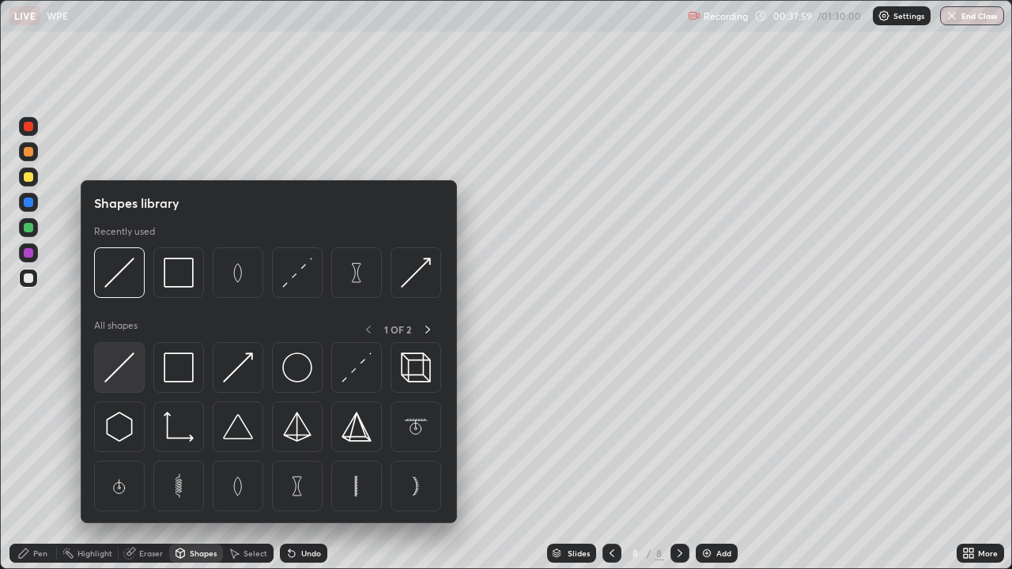
click at [130, 380] on img at bounding box center [119, 368] width 30 height 30
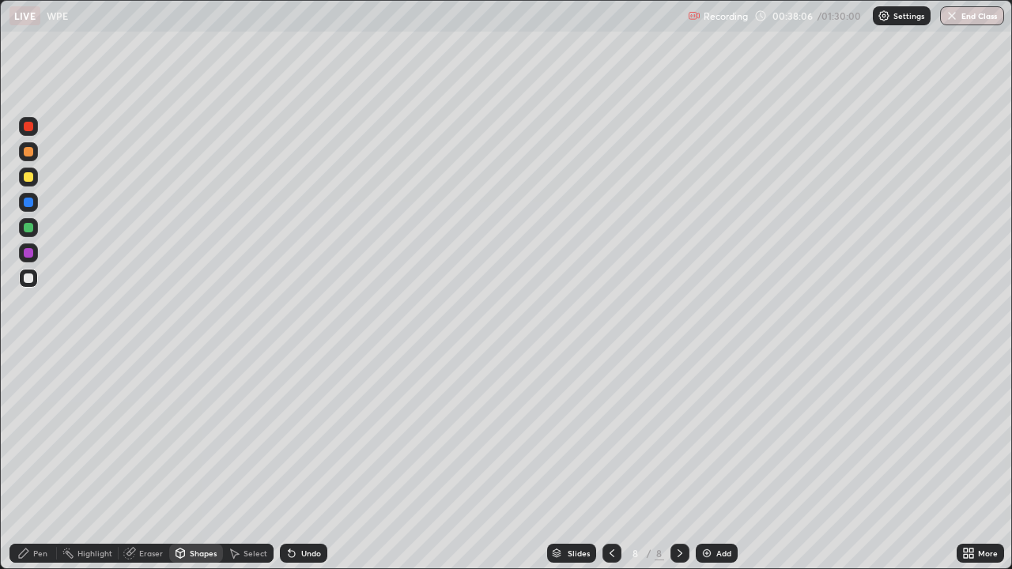
click at [320, 435] on div "Undo" at bounding box center [303, 553] width 47 height 19
click at [306, 435] on div "Undo" at bounding box center [303, 553] width 47 height 19
click at [301, 435] on div "Undo" at bounding box center [311, 554] width 20 height 8
click at [297, 435] on div "Undo" at bounding box center [303, 553] width 47 height 19
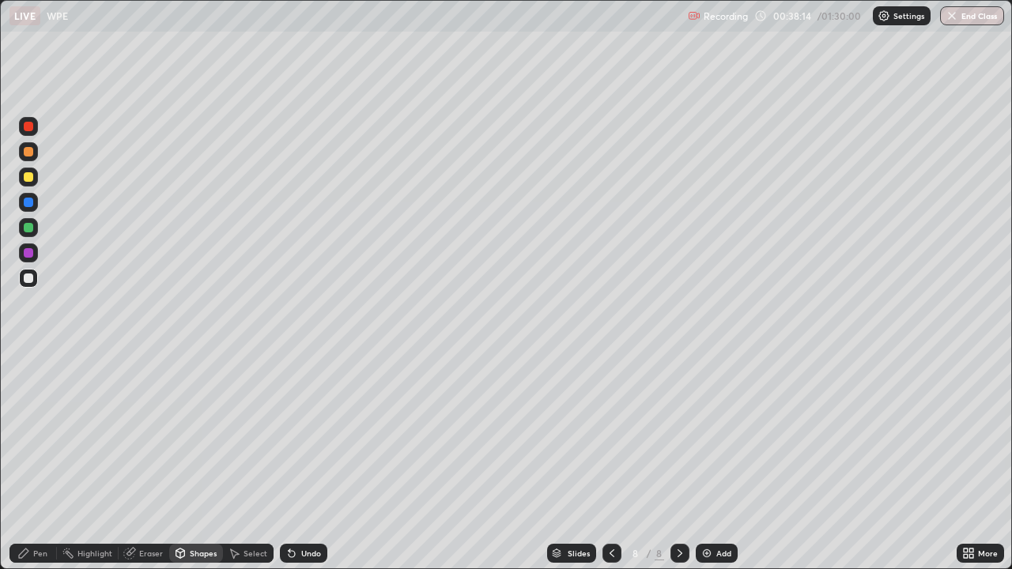
click at [38, 435] on div "Pen" at bounding box center [32, 553] width 47 height 19
click at [30, 247] on div at bounding box center [28, 253] width 19 height 19
click at [29, 278] on div at bounding box center [28, 278] width 9 height 9
click at [29, 225] on div at bounding box center [28, 227] width 9 height 9
click at [31, 172] on div at bounding box center [28, 176] width 9 height 9
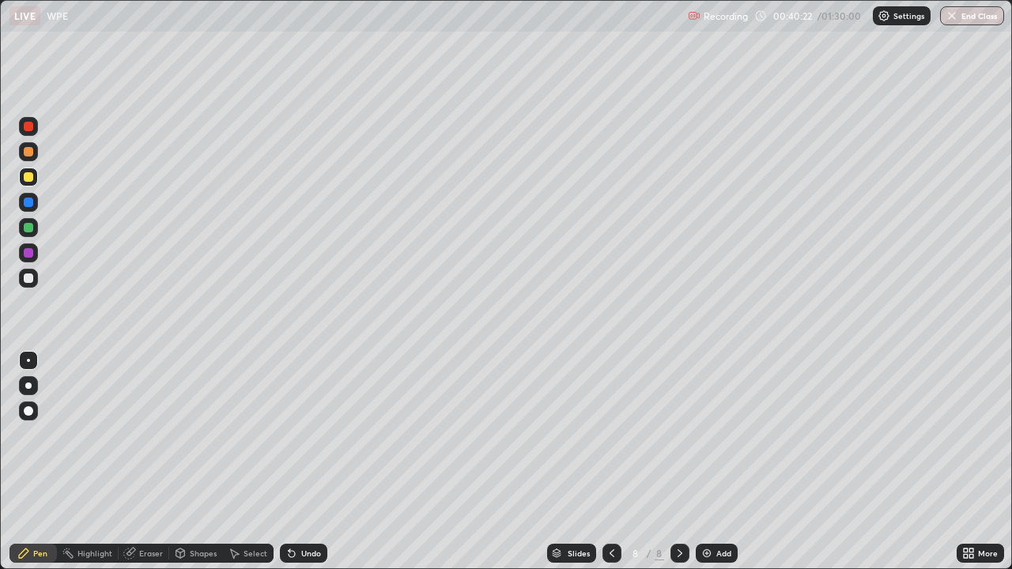
click at [313, 435] on div "Undo" at bounding box center [311, 554] width 20 height 8
click at [304, 435] on div "Undo" at bounding box center [311, 554] width 20 height 8
click at [34, 228] on div at bounding box center [28, 227] width 19 height 19
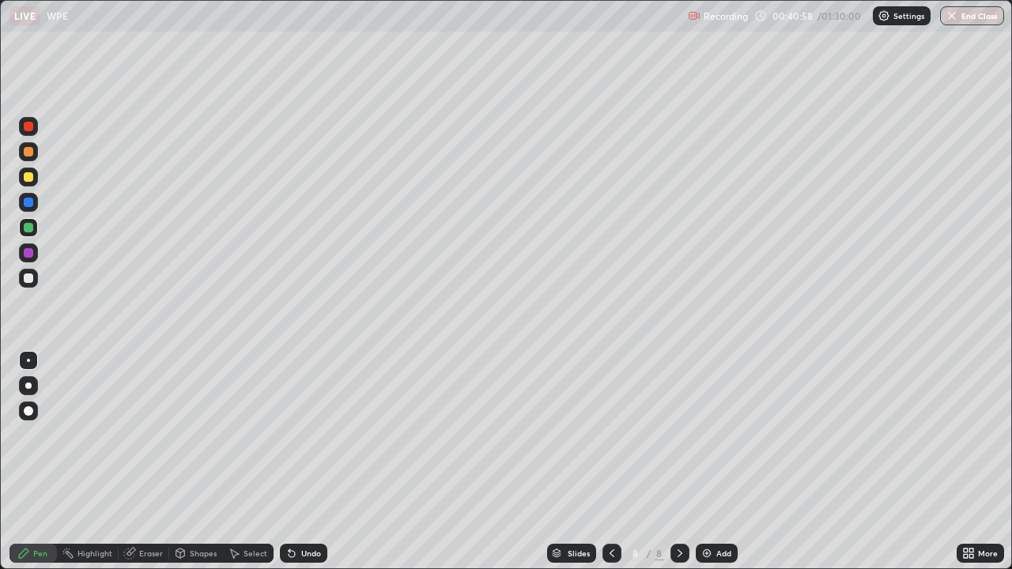
click at [296, 435] on div "Undo" at bounding box center [303, 553] width 47 height 19
click at [300, 435] on div "Undo" at bounding box center [303, 553] width 47 height 19
click at [160, 435] on div "Eraser" at bounding box center [151, 554] width 24 height 8
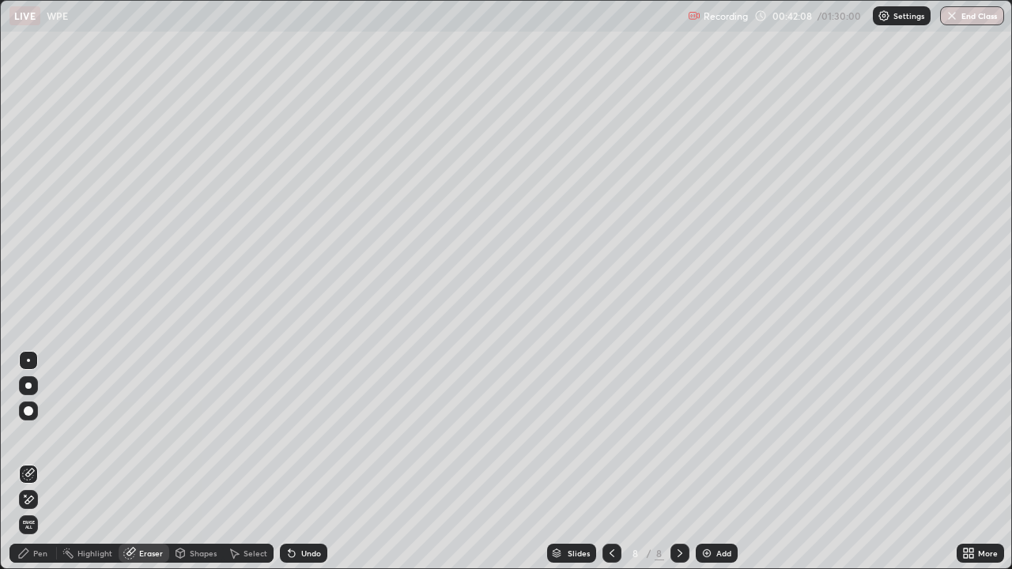
click at [45, 435] on div "Pen" at bounding box center [40, 554] width 14 height 8
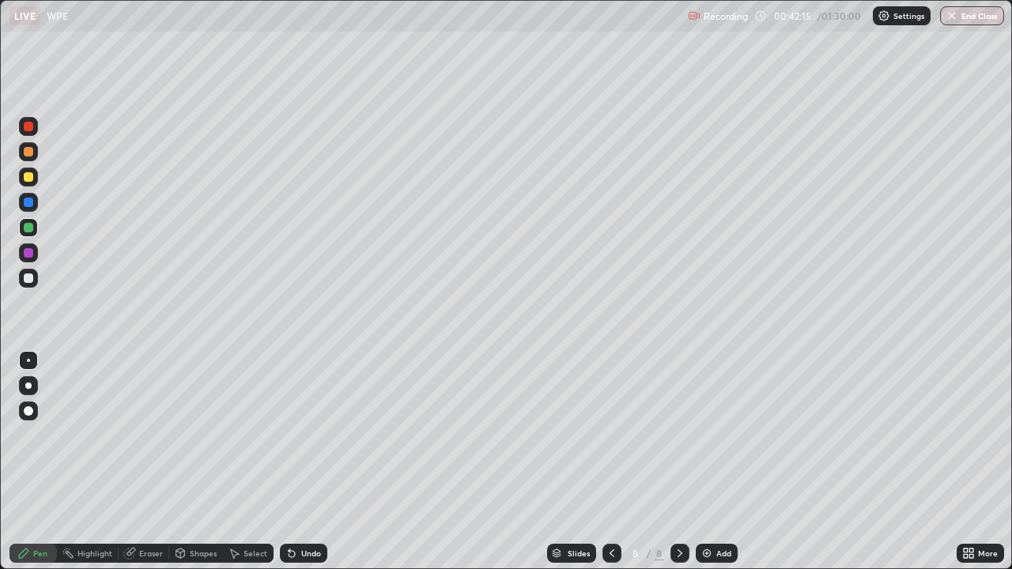
click at [29, 278] on div at bounding box center [28, 278] width 9 height 9
click at [301, 435] on div "Undo" at bounding box center [311, 554] width 20 height 8
click at [304, 435] on div "Undo" at bounding box center [311, 554] width 20 height 8
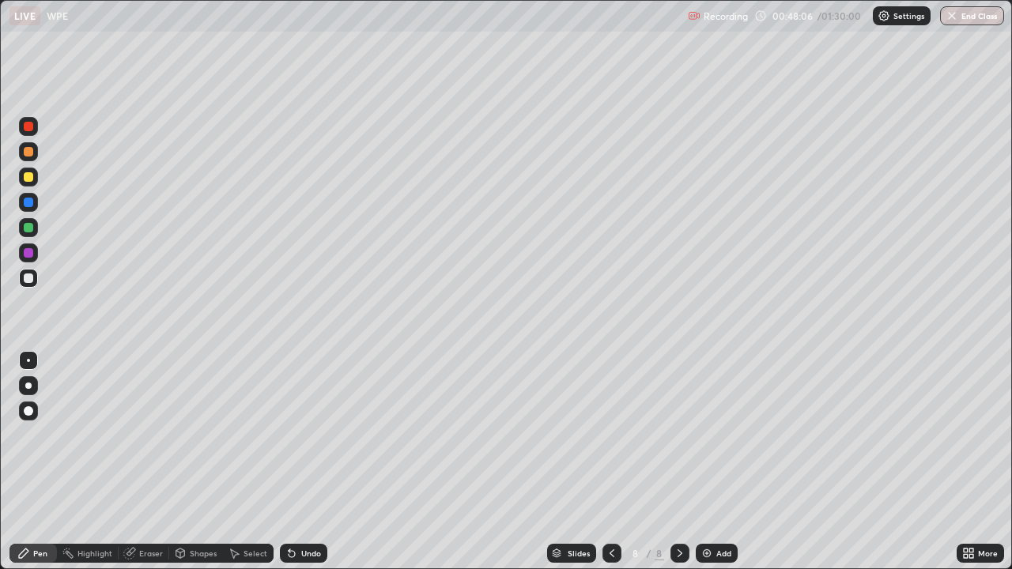
click at [728, 435] on div "Add" at bounding box center [717, 553] width 42 height 19
click at [25, 260] on div at bounding box center [28, 253] width 19 height 19
click at [28, 273] on div at bounding box center [28, 278] width 19 height 19
click at [28, 229] on div at bounding box center [28, 227] width 9 height 9
click at [21, 279] on div at bounding box center [28, 278] width 19 height 19
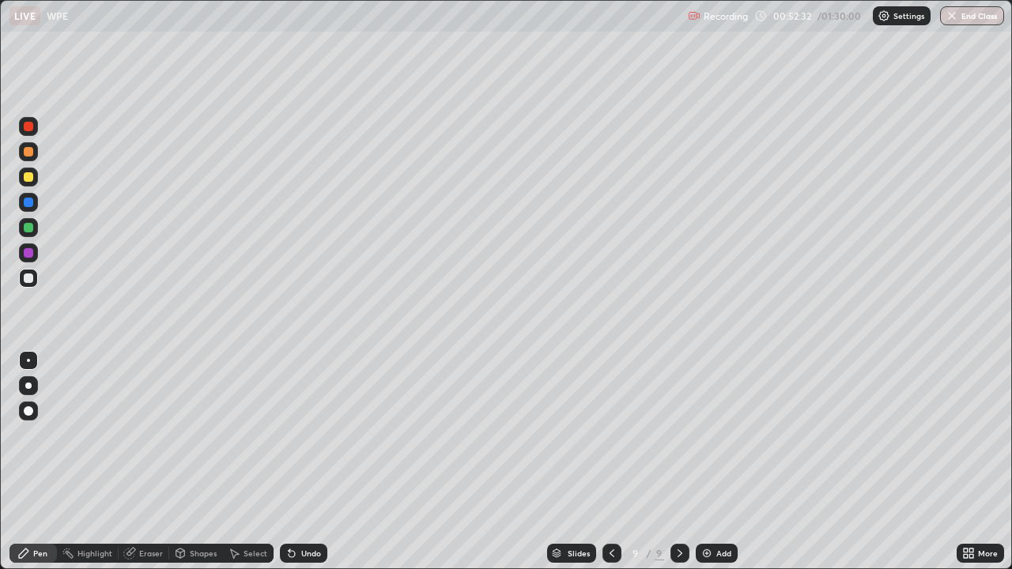
click at [713, 435] on div "Add" at bounding box center [717, 553] width 42 height 19
click at [30, 253] on div at bounding box center [28, 252] width 9 height 9
click at [24, 229] on div at bounding box center [28, 227] width 9 height 9
click at [29, 278] on div at bounding box center [28, 278] width 9 height 9
click at [289, 435] on icon at bounding box center [292, 553] width 13 height 13
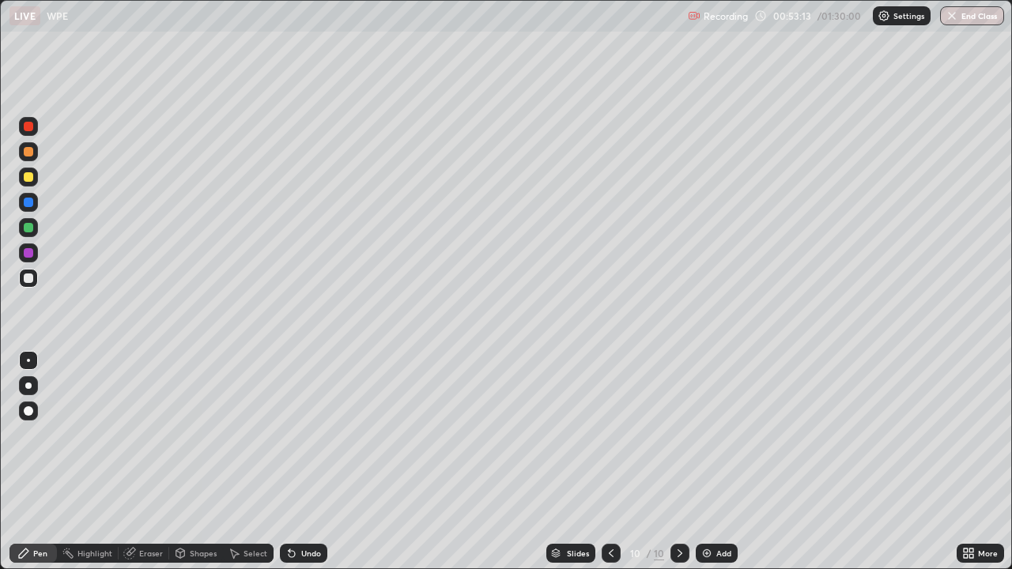
click at [193, 435] on div "Shapes" at bounding box center [203, 554] width 27 height 8
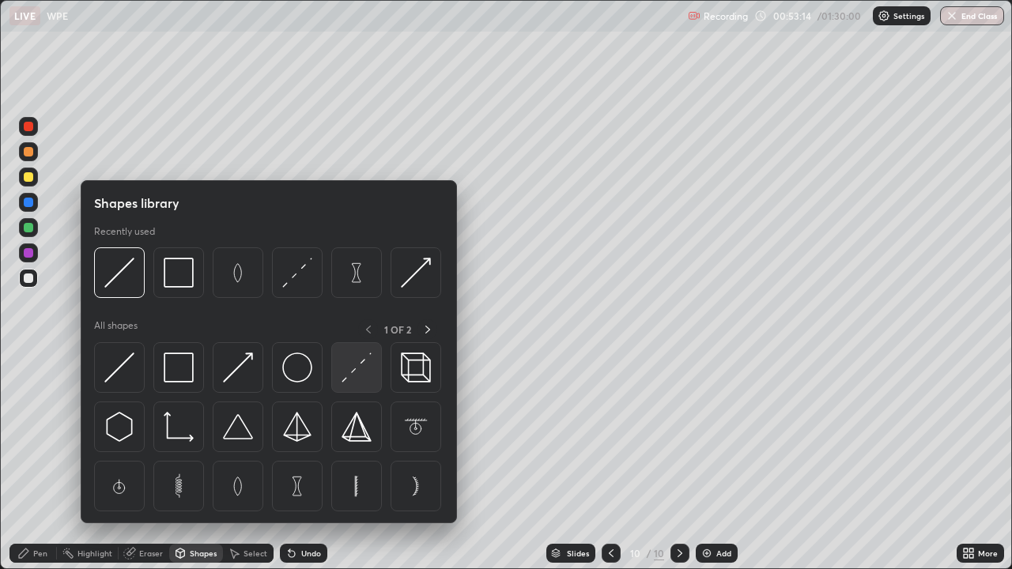
click at [356, 368] on img at bounding box center [357, 368] width 30 height 30
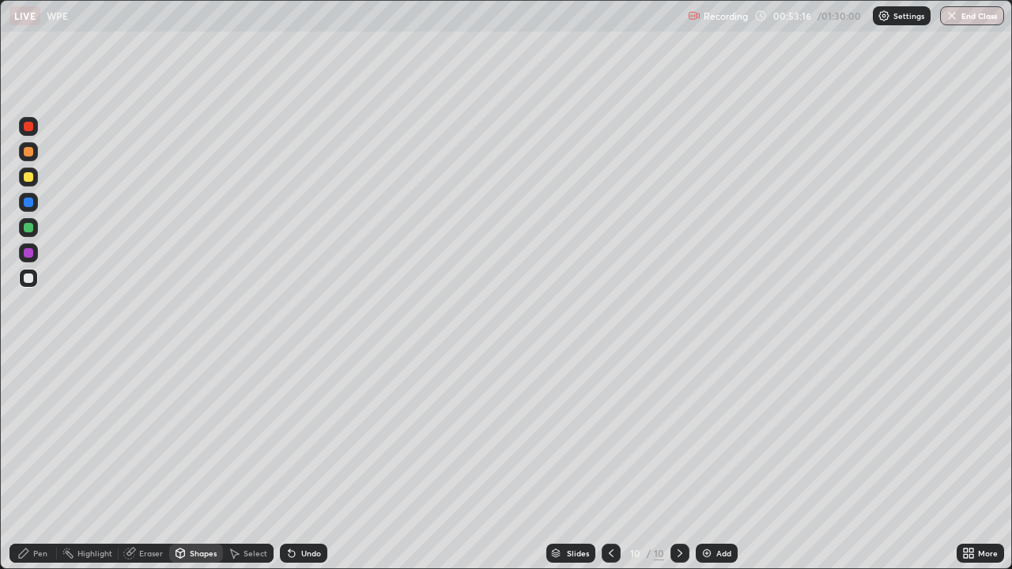
click at [32, 435] on div "Pen" at bounding box center [32, 553] width 47 height 19
click at [32, 227] on div at bounding box center [28, 227] width 9 height 9
click at [28, 253] on div at bounding box center [28, 252] width 9 height 9
click at [30, 175] on div at bounding box center [28, 176] width 9 height 9
click at [27, 226] on div at bounding box center [28, 227] width 9 height 9
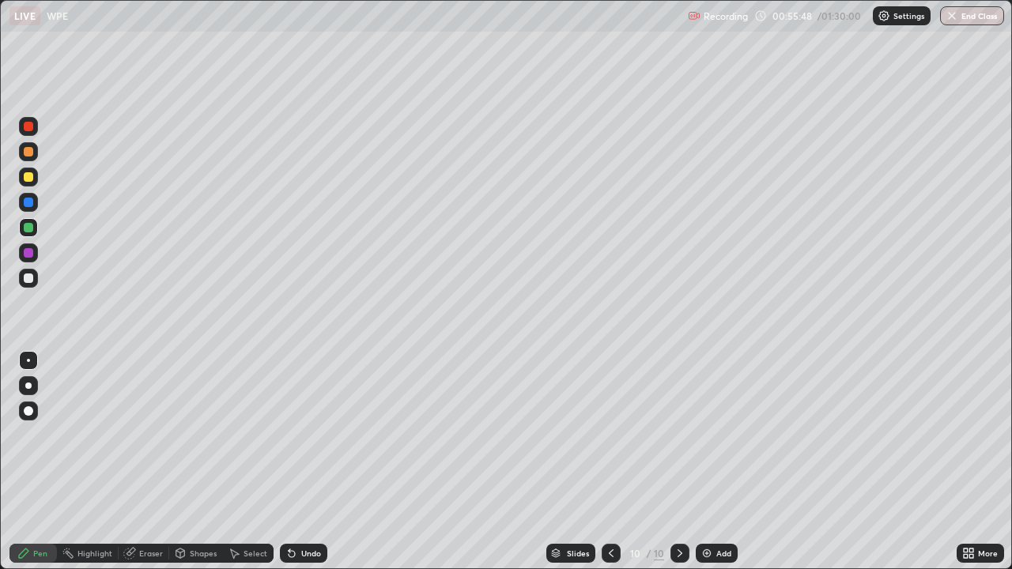
click at [33, 270] on div at bounding box center [28, 278] width 19 height 19
click at [34, 176] on div at bounding box center [28, 177] width 19 height 19
click at [32, 225] on div at bounding box center [28, 227] width 9 height 9
click at [28, 385] on div at bounding box center [28, 386] width 6 height 6
click at [28, 361] on div at bounding box center [28, 360] width 3 height 3
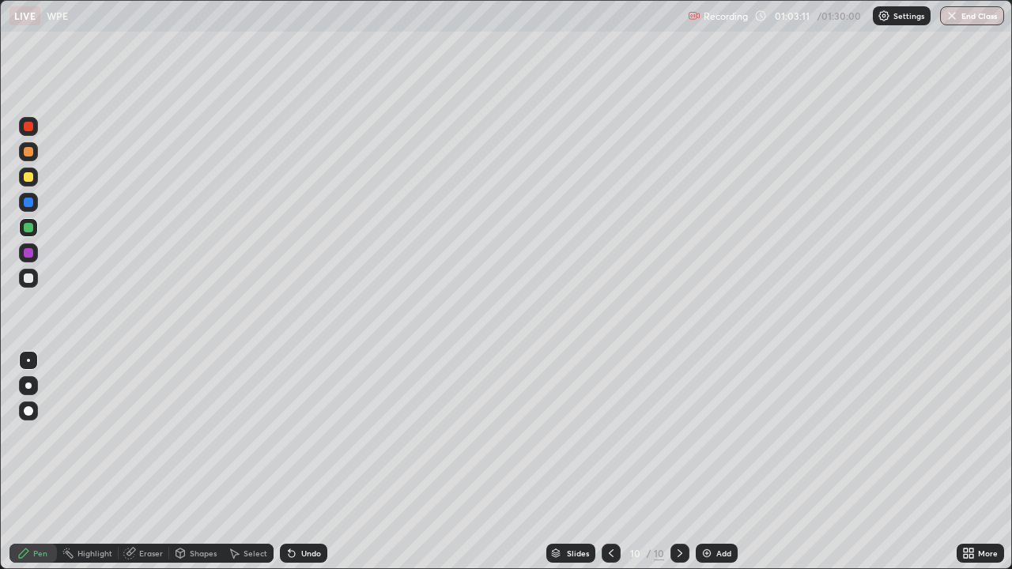
click at [320, 435] on div "Undo" at bounding box center [303, 553] width 47 height 19
click at [29, 254] on div at bounding box center [28, 252] width 9 height 9
click at [28, 275] on div at bounding box center [28, 278] width 9 height 9
click at [305, 435] on div "Undo" at bounding box center [311, 554] width 20 height 8
click at [304, 435] on div "Undo" at bounding box center [303, 553] width 47 height 19
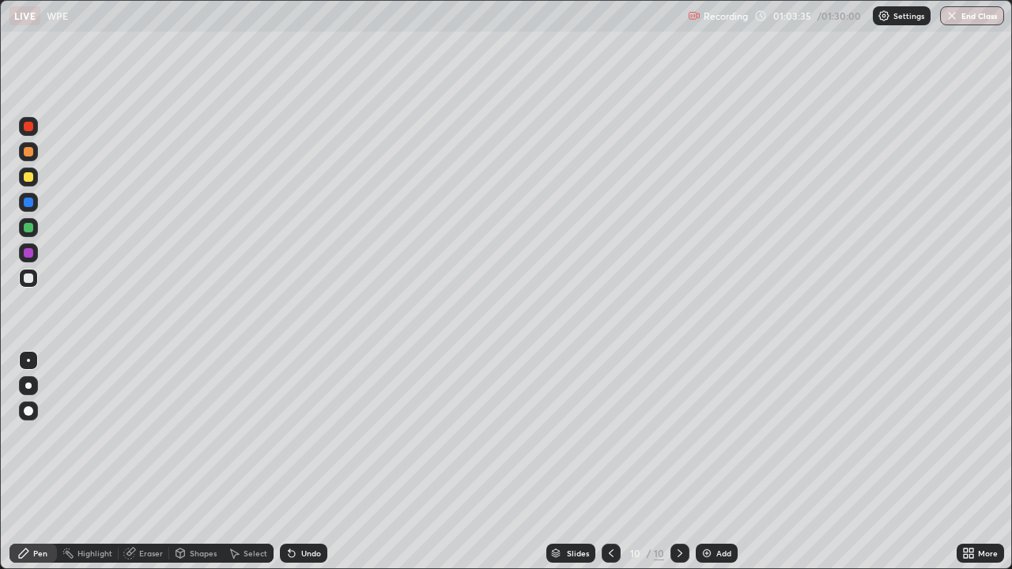
click at [31, 249] on div at bounding box center [28, 252] width 9 height 9
click at [248, 435] on div "Select" at bounding box center [248, 553] width 51 height 19
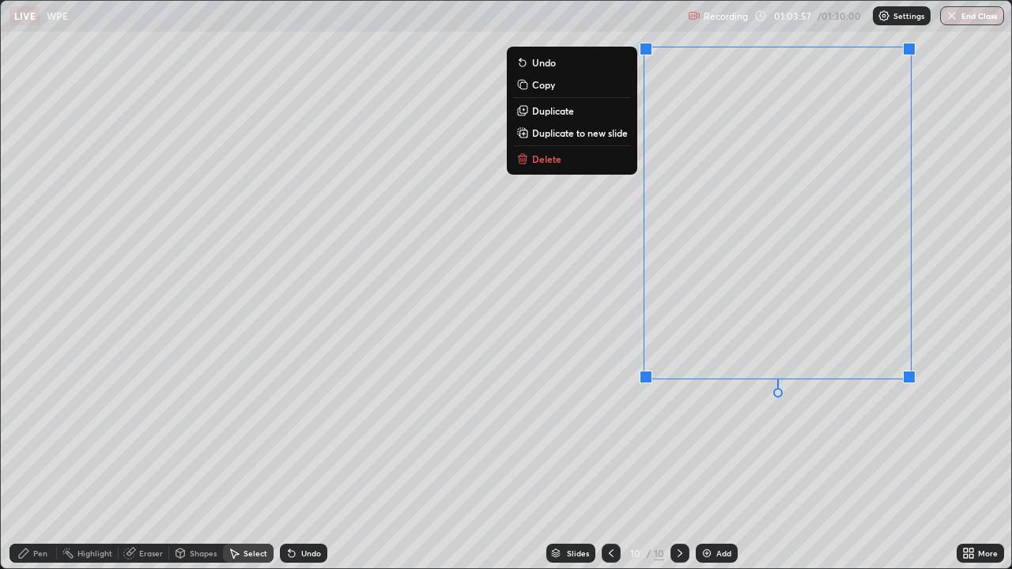
click at [554, 130] on p "Duplicate to new slide" at bounding box center [580, 133] width 96 height 13
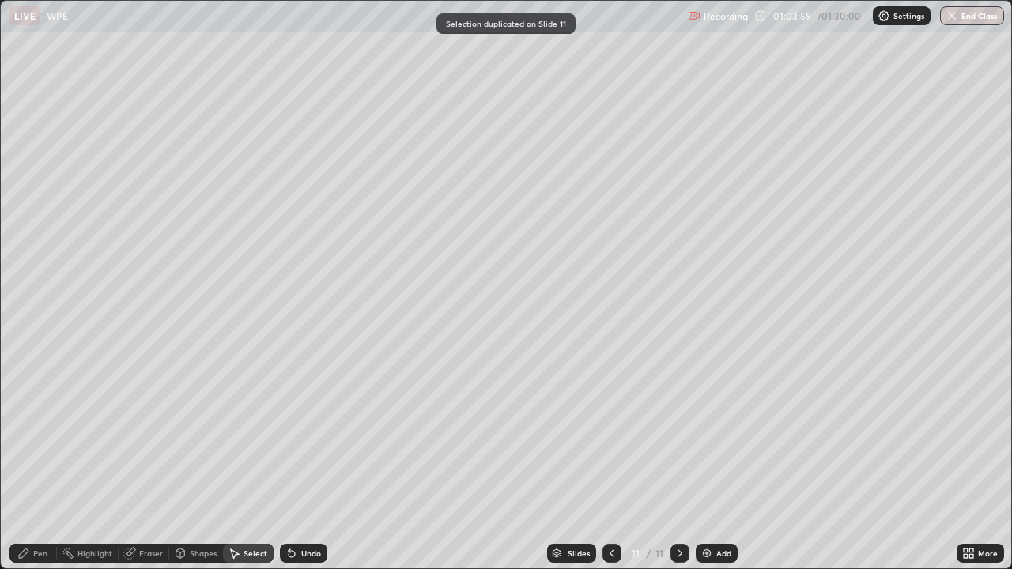
click at [156, 435] on div "Eraser" at bounding box center [144, 553] width 51 height 19
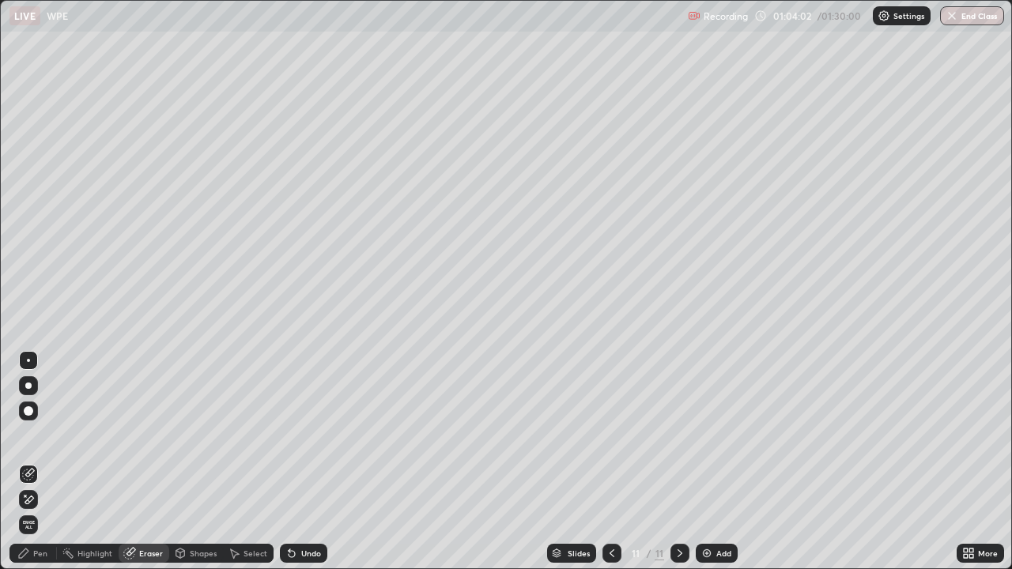
click at [35, 435] on div "Pen" at bounding box center [40, 554] width 14 height 8
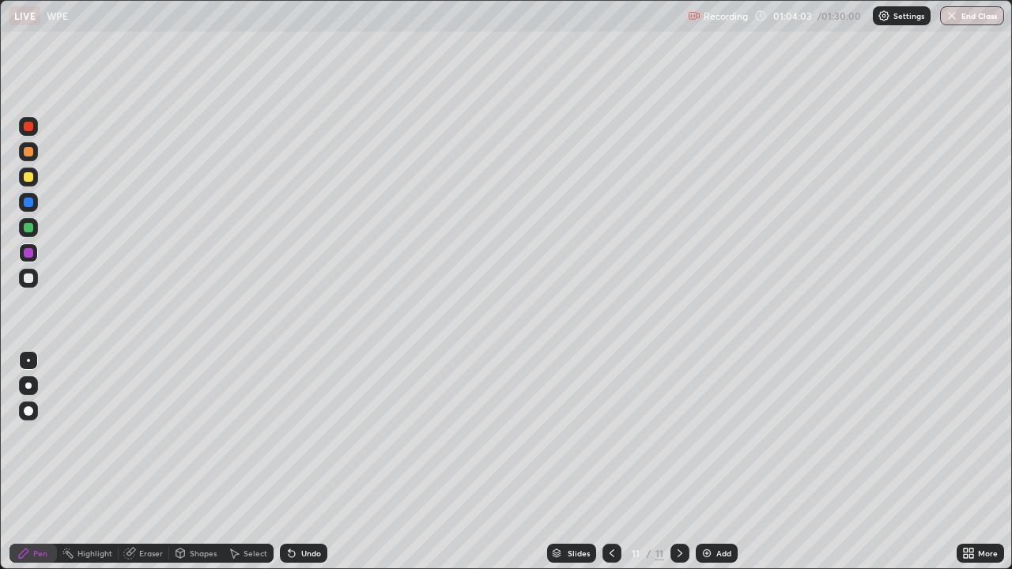
click at [36, 282] on div at bounding box center [28, 278] width 19 height 19
click at [133, 435] on icon at bounding box center [131, 552] width 9 height 8
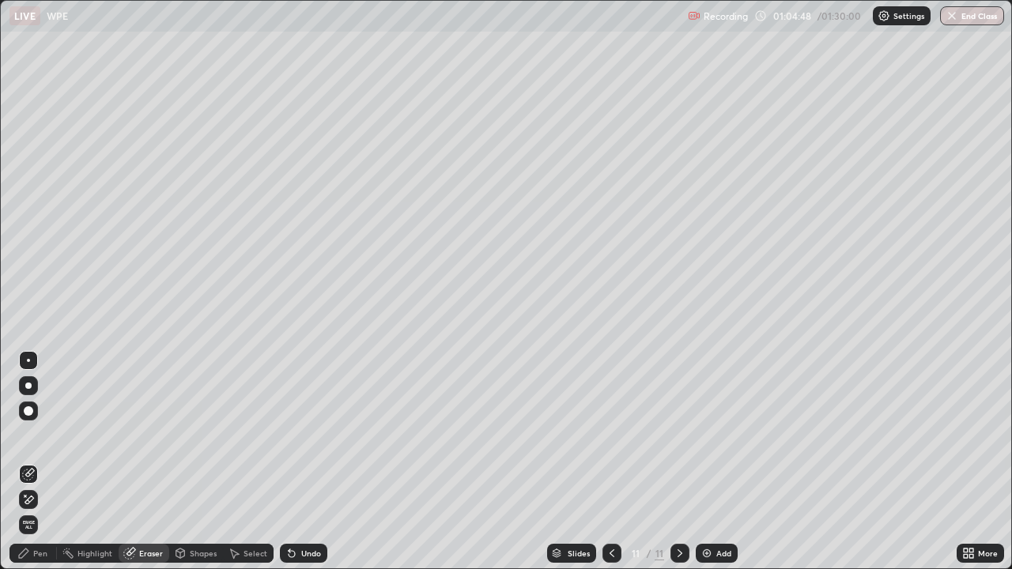
click at [32, 435] on icon at bounding box center [28, 500] width 13 height 13
click at [35, 435] on div "Pen" at bounding box center [40, 554] width 14 height 8
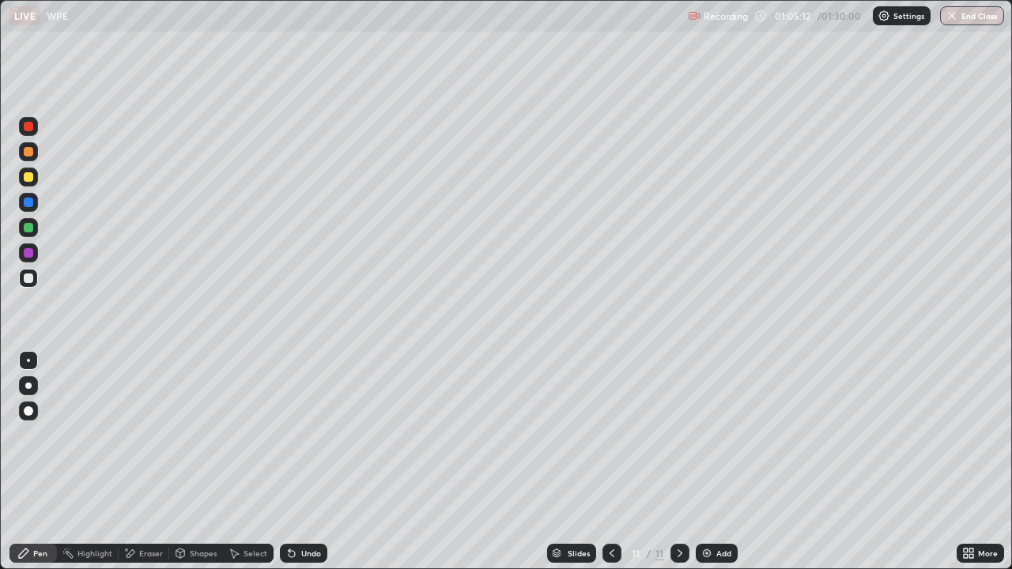
click at [192, 435] on div "Shapes" at bounding box center [203, 554] width 27 height 8
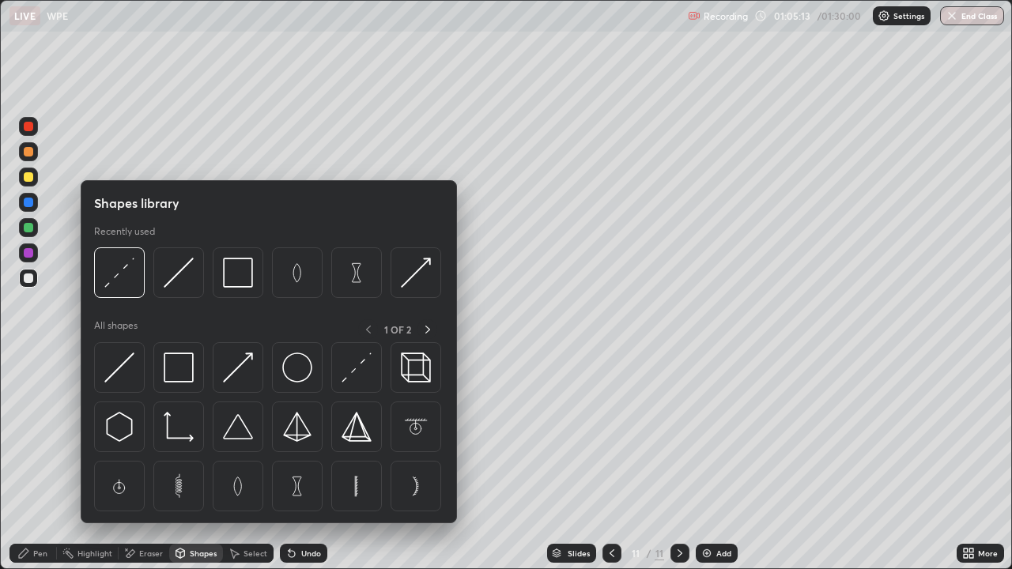
click at [127, 379] on img at bounding box center [119, 368] width 30 height 30
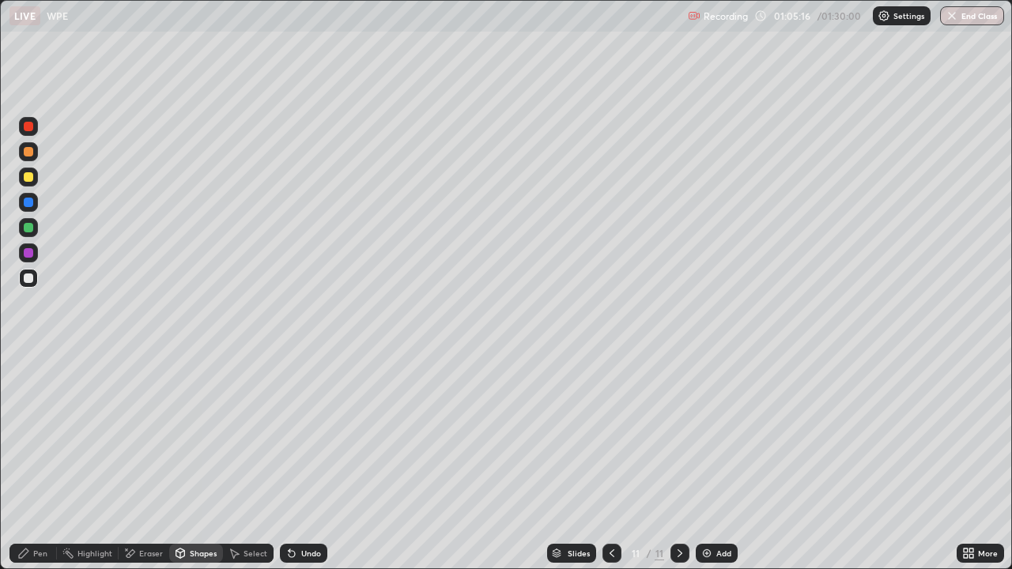
click at [38, 435] on div "Pen" at bounding box center [40, 554] width 14 height 8
click at [248, 435] on div "Select" at bounding box center [256, 554] width 24 height 8
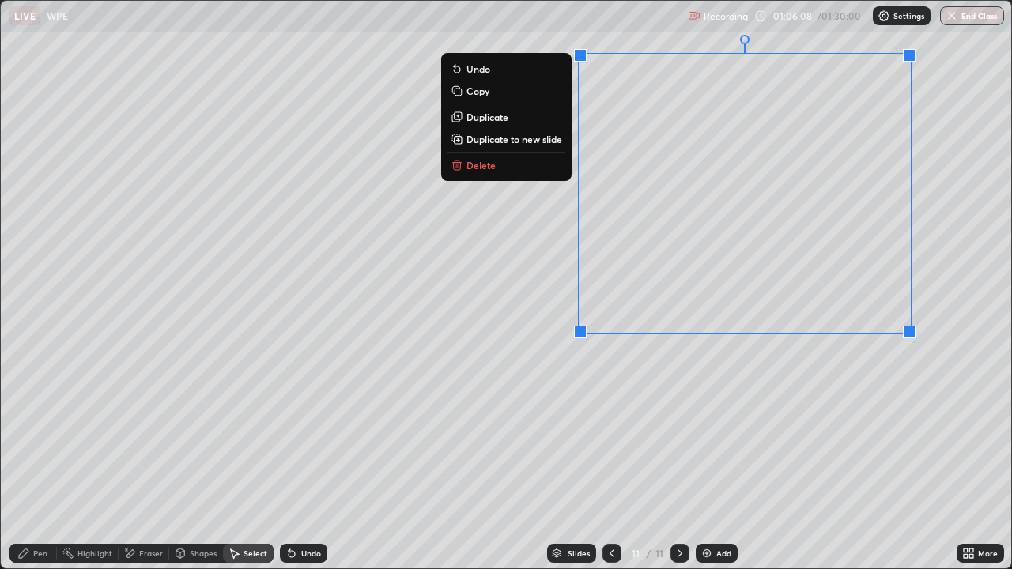
click at [539, 396] on div "0 ° Undo Copy Duplicate Duplicate to new slide Delete" at bounding box center [506, 285] width 1011 height 568
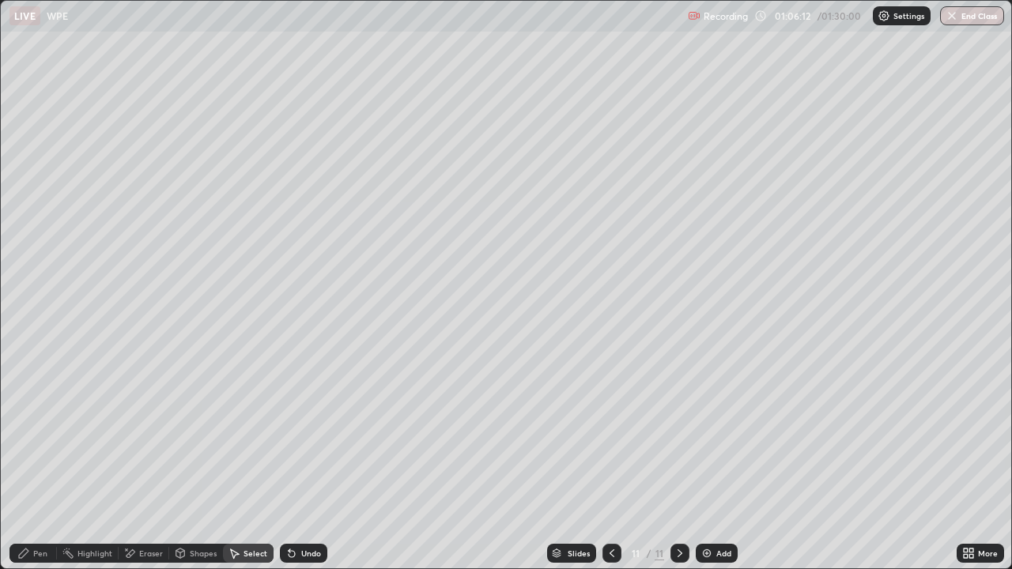
click at [28, 435] on icon at bounding box center [23, 553] width 13 height 13
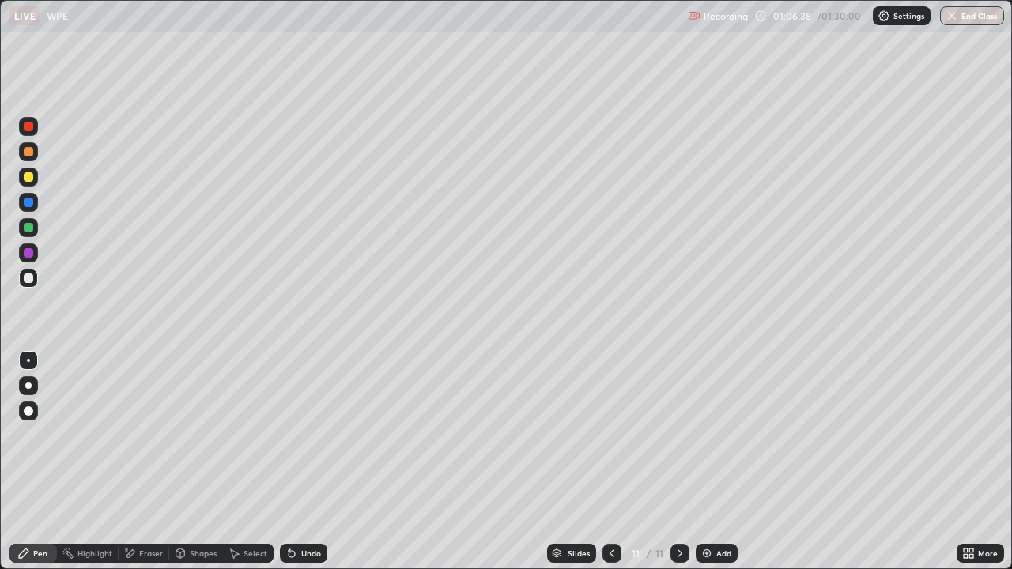
click at [32, 255] on div at bounding box center [28, 252] width 9 height 9
click at [31, 228] on div at bounding box center [28, 227] width 9 height 9
click at [32, 175] on div at bounding box center [28, 176] width 9 height 9
click at [297, 435] on div "Undo" at bounding box center [303, 553] width 47 height 19
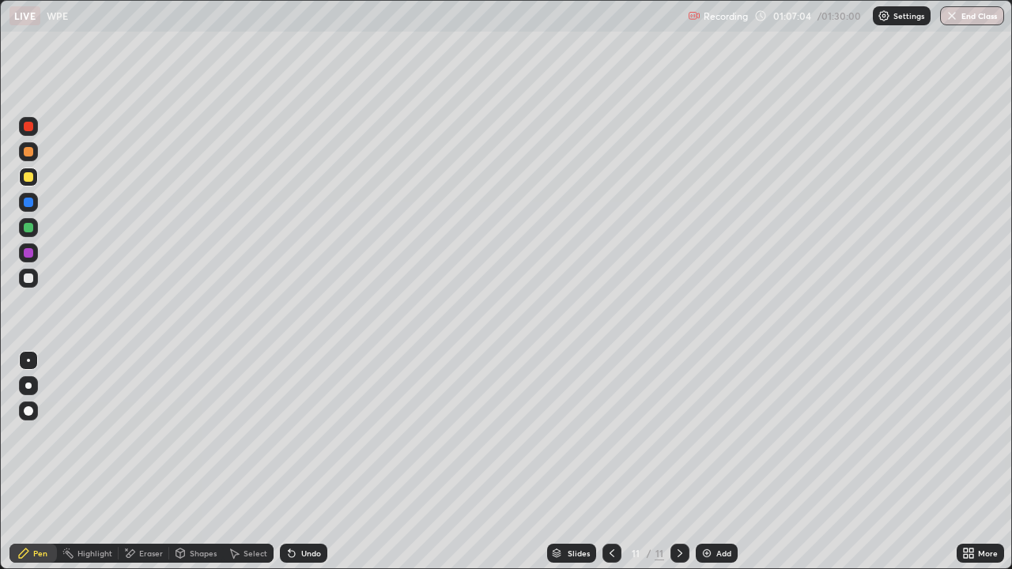
click at [293, 435] on icon at bounding box center [292, 554] width 6 height 6
click at [33, 227] on div at bounding box center [28, 227] width 19 height 19
click at [306, 435] on div "Undo" at bounding box center [311, 554] width 20 height 8
click at [289, 435] on icon at bounding box center [292, 554] width 6 height 6
click at [301, 435] on div "Undo" at bounding box center [303, 553] width 47 height 19
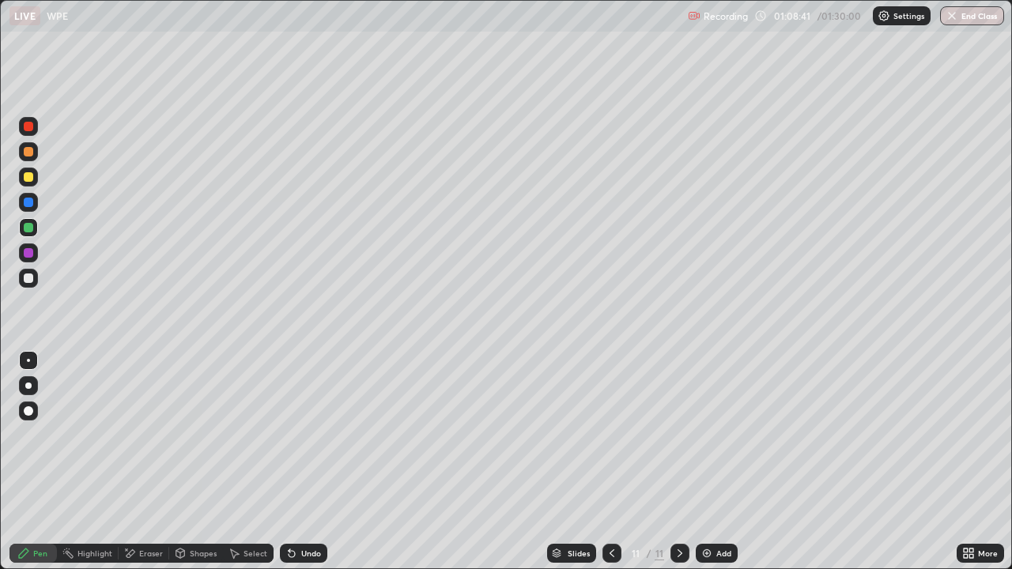
click at [300, 435] on div "Undo" at bounding box center [303, 553] width 47 height 19
click at [304, 435] on div "Undo" at bounding box center [311, 554] width 20 height 8
click at [314, 435] on div "Undo" at bounding box center [311, 554] width 20 height 8
click at [306, 435] on div "Undo" at bounding box center [303, 553] width 47 height 19
click at [301, 435] on div "Undo" at bounding box center [303, 553] width 47 height 19
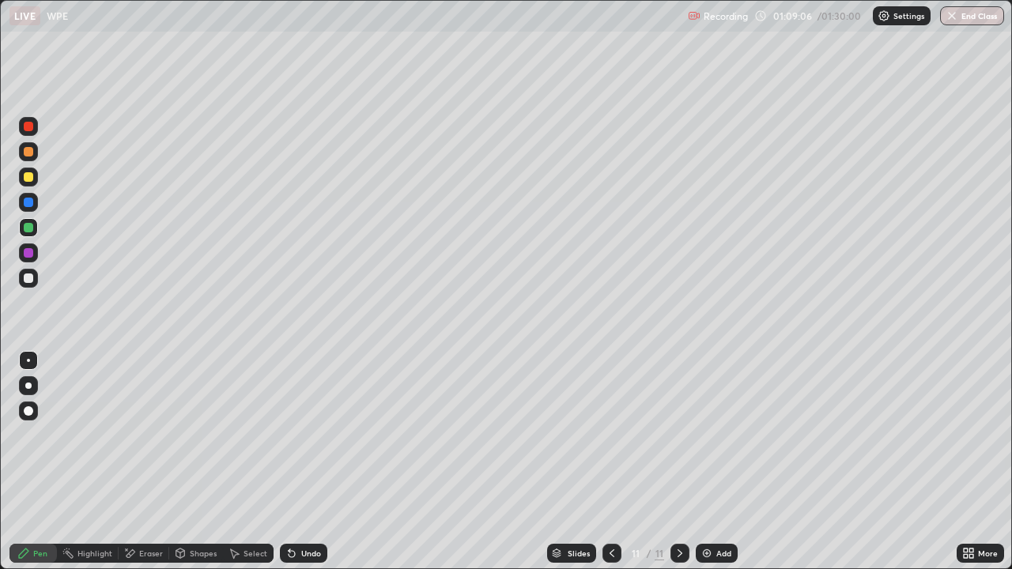
click at [32, 276] on div at bounding box center [28, 278] width 9 height 9
click at [702, 435] on img at bounding box center [707, 553] width 13 height 13
click at [34, 255] on div at bounding box center [28, 253] width 19 height 19
click at [30, 228] on div at bounding box center [28, 227] width 9 height 9
click at [960, 8] on button "End Class" at bounding box center [973, 15] width 62 height 19
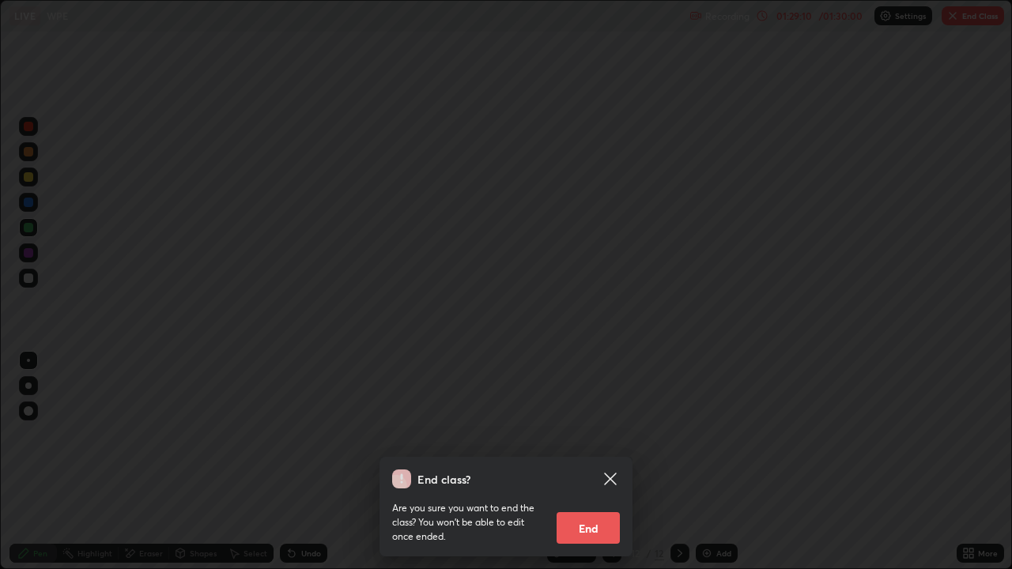
click at [586, 435] on button "End" at bounding box center [588, 528] width 63 height 32
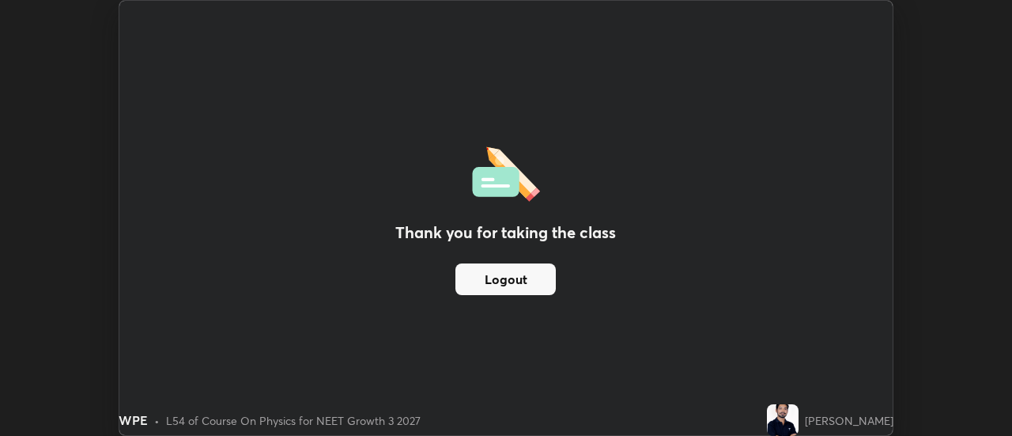
scroll to position [78653, 78076]
